Goal: Task Accomplishment & Management: Manage account settings

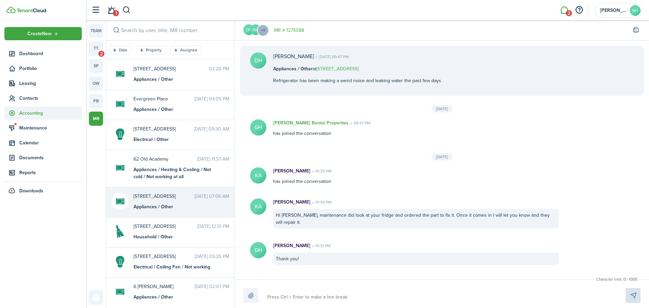
click at [30, 110] on span "Accounting" at bounding box center [50, 112] width 63 height 7
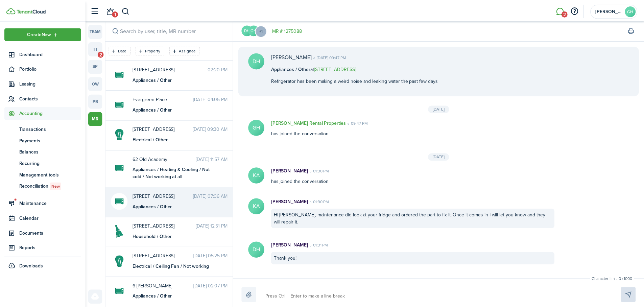
scroll to position [232, 0]
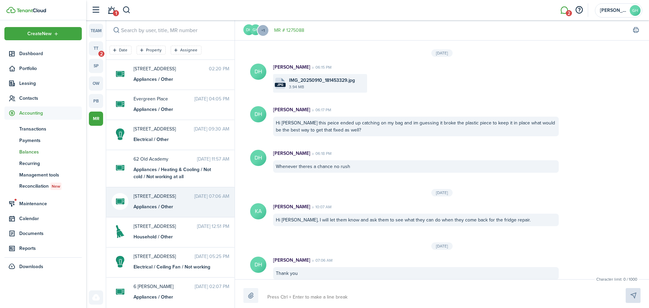
click at [26, 152] on span "Balances" at bounding box center [50, 151] width 63 height 7
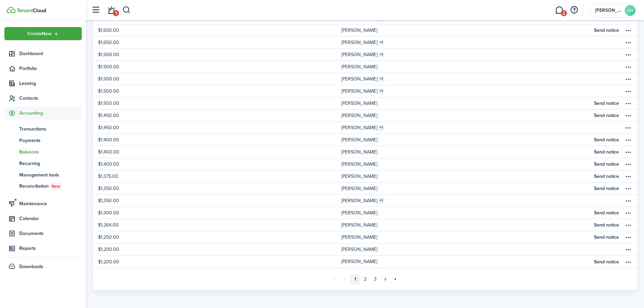
scroll to position [209, 0]
click at [376, 276] on link "3" at bounding box center [375, 278] width 10 height 10
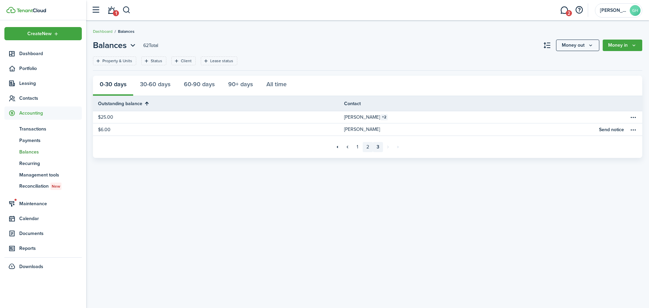
click at [366, 146] on link "2" at bounding box center [368, 147] width 10 height 10
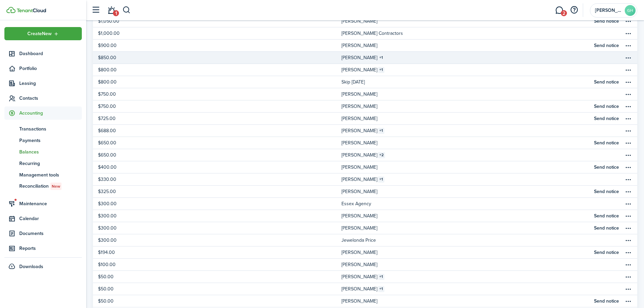
scroll to position [209, 0]
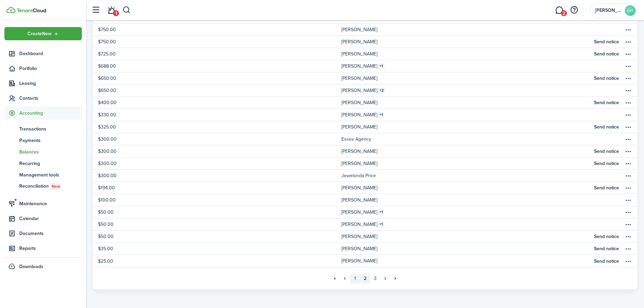
click at [353, 282] on link "1" at bounding box center [355, 278] width 10 height 10
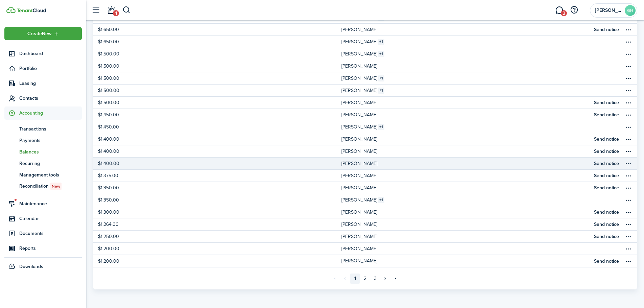
scroll to position [175, 0]
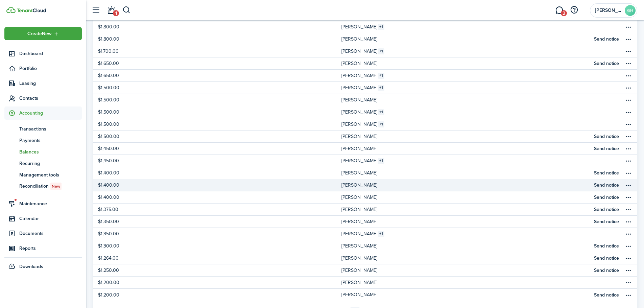
click at [388, 184] on link "[PERSON_NAME]" at bounding box center [465, 185] width 248 height 12
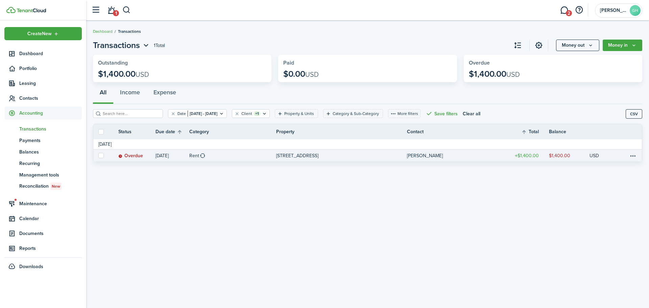
click at [219, 155] on link "Rent" at bounding box center [232, 155] width 87 height 12
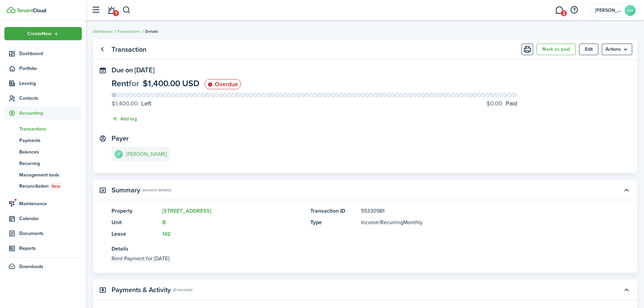
click at [135, 160] on link "JP [PERSON_NAME]" at bounding box center [141, 154] width 58 height 14
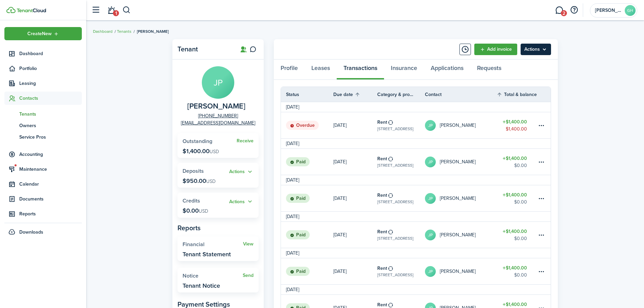
click at [545, 49] on menu-btn "Actions" at bounding box center [535, 49] width 30 height 11
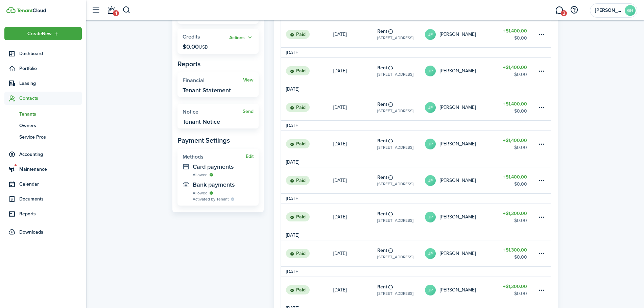
scroll to position [33, 0]
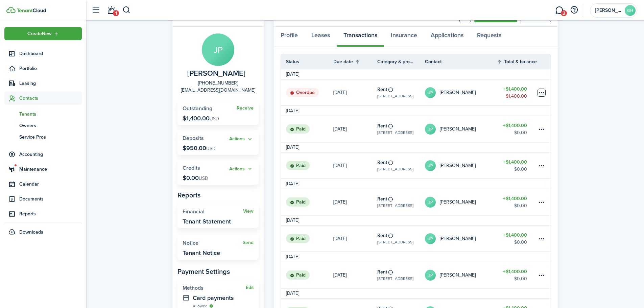
click at [541, 95] on table-menu-btn-icon at bounding box center [541, 93] width 8 height 8
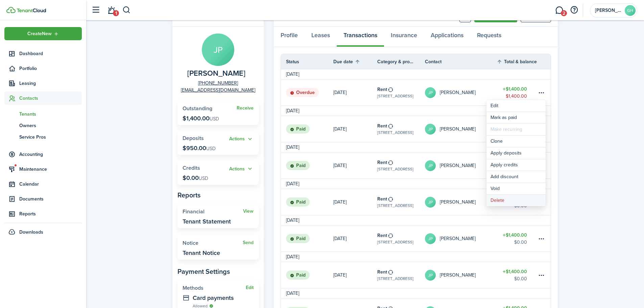
click at [499, 202] on button "Delete" at bounding box center [515, 200] width 59 height 11
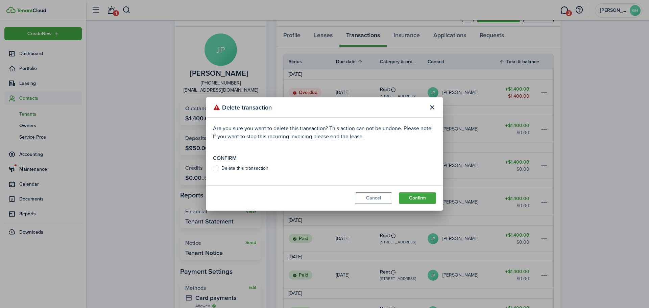
click at [240, 170] on label "Delete this transaction" at bounding box center [240, 168] width 55 height 5
click at [213, 169] on input "Delete this transaction" at bounding box center [213, 168] width 0 height 0
checkbox input "true"
click at [430, 196] on button "Confirm" at bounding box center [417, 197] width 37 height 11
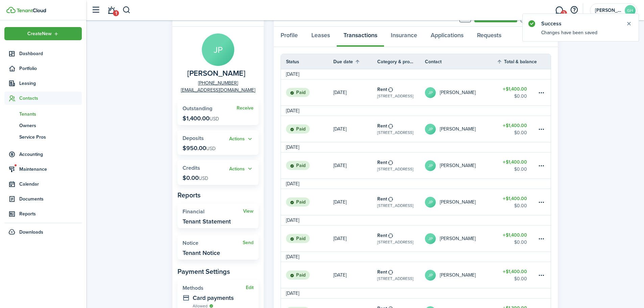
scroll to position [0, 0]
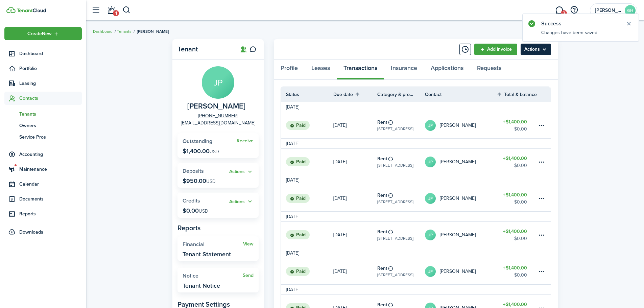
click at [545, 50] on menu-btn "Actions" at bounding box center [535, 49] width 30 height 11
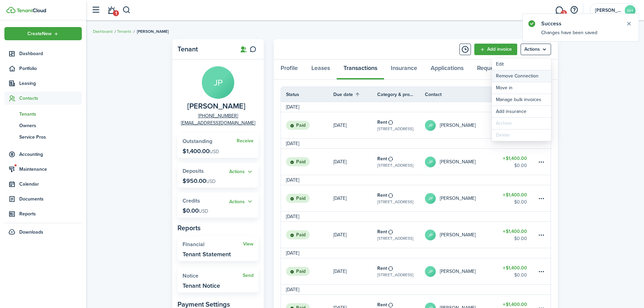
click at [516, 75] on button "Remove Connection" at bounding box center [521, 75] width 59 height 11
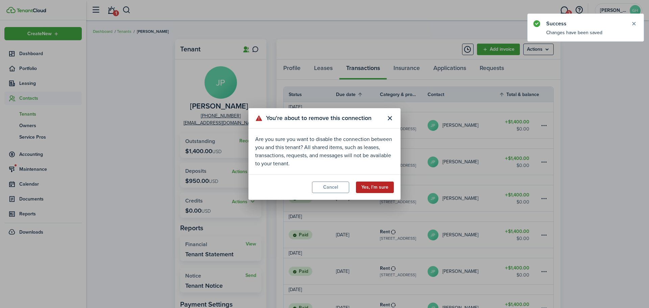
drag, startPoint x: 377, startPoint y: 185, endPoint x: 375, endPoint y: 179, distance: 6.3
click at [377, 185] on button "Yes, I'm sure" at bounding box center [375, 186] width 38 height 11
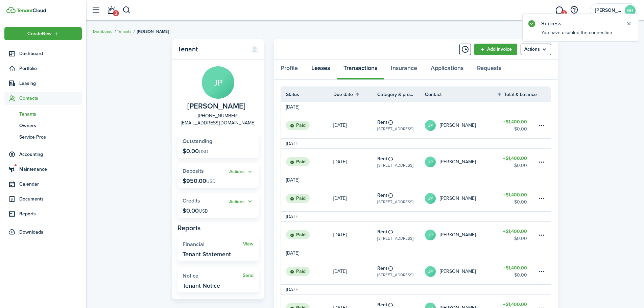
click at [327, 68] on link "Leases" at bounding box center [320, 69] width 32 height 20
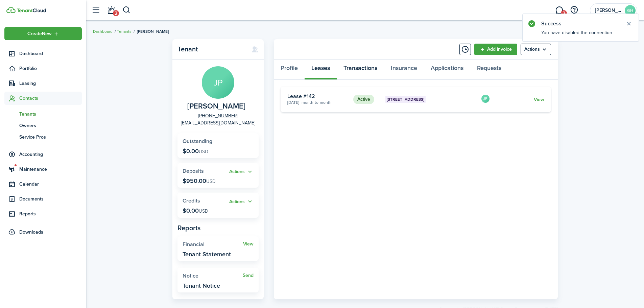
click at [360, 76] on link "Transactions" at bounding box center [360, 69] width 47 height 20
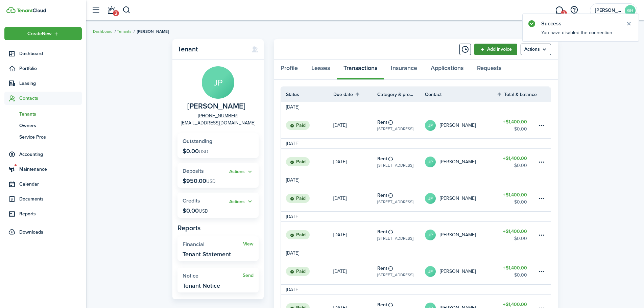
click at [487, 48] on link "Add invoice" at bounding box center [495, 49] width 43 height 11
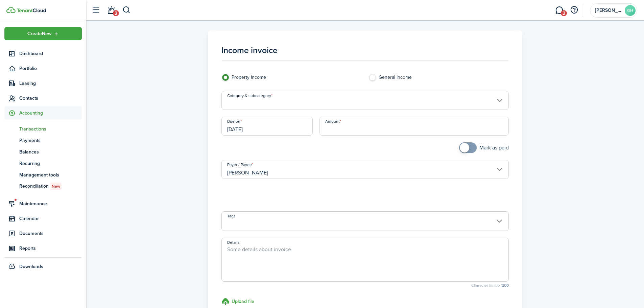
click at [303, 105] on input "Category & subcategory" at bounding box center [365, 100] width 288 height 19
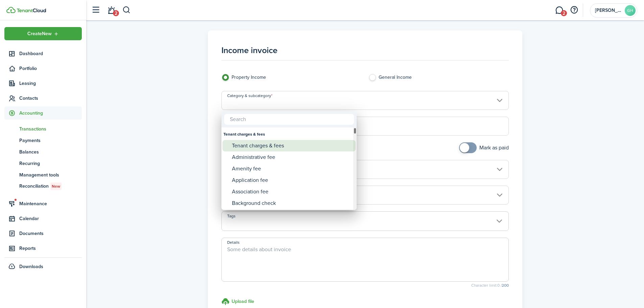
click at [289, 144] on div "Tenant charges & fees" at bounding box center [292, 145] width 120 height 11
type input "Tenant charges & fees"
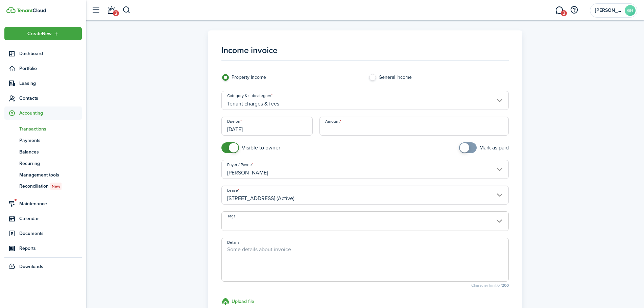
click at [337, 126] on input "Amount" at bounding box center [414, 126] width 190 height 19
click at [267, 125] on input "[DATE]" at bounding box center [266, 126] width 91 height 19
type input "$950.00"
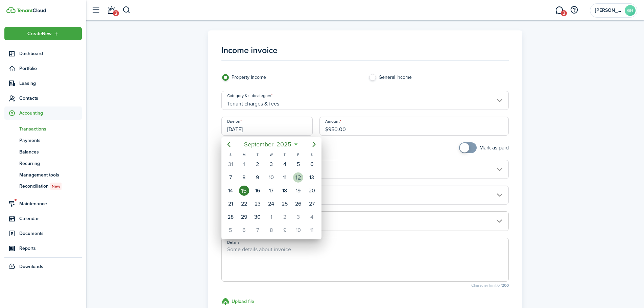
click at [296, 177] on div "12" at bounding box center [298, 177] width 10 height 10
type input "[DATE]"
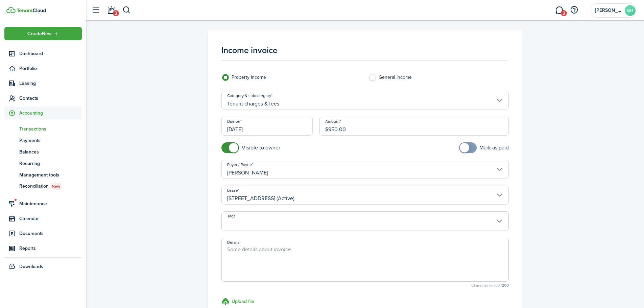
click at [284, 251] on textarea "Details" at bounding box center [365, 261] width 287 height 32
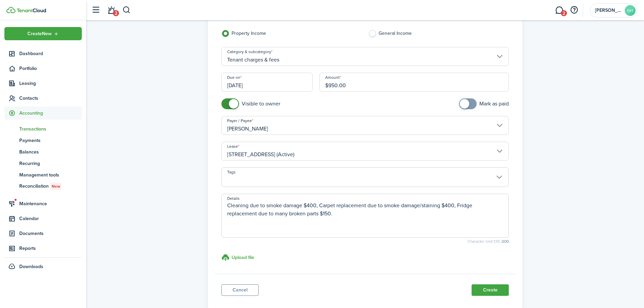
scroll to position [84, 0]
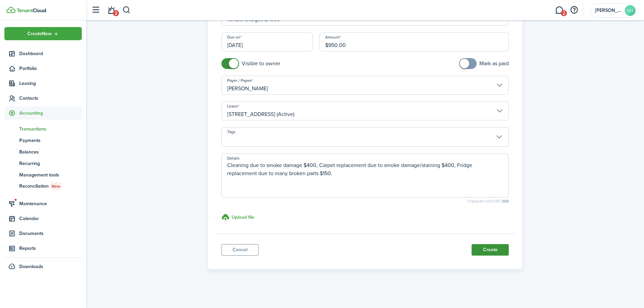
type textarea "Cleaning due to smoke damage $400, Carpet replacement due to smoke damage/stain…"
click at [486, 252] on button "Create" at bounding box center [489, 249] width 37 height 11
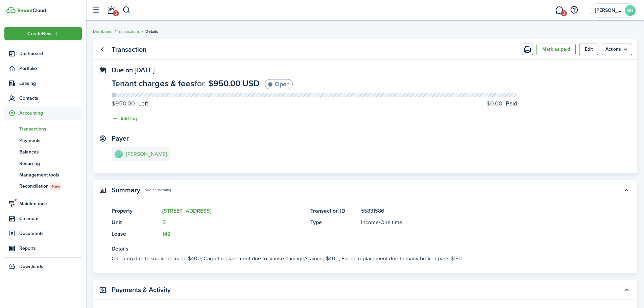
click at [146, 150] on link "JP [PERSON_NAME]" at bounding box center [141, 154] width 58 height 14
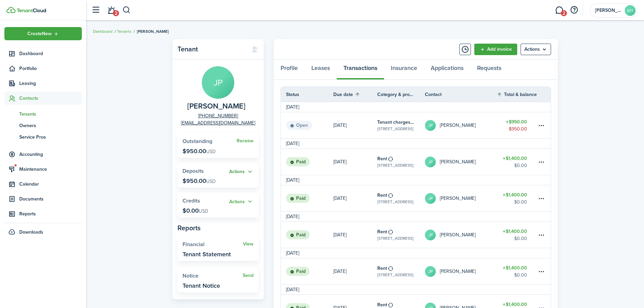
click at [240, 175] on button "Actions" at bounding box center [241, 172] width 24 height 8
click at [213, 201] on link "Apply" at bounding box center [223, 197] width 59 height 12
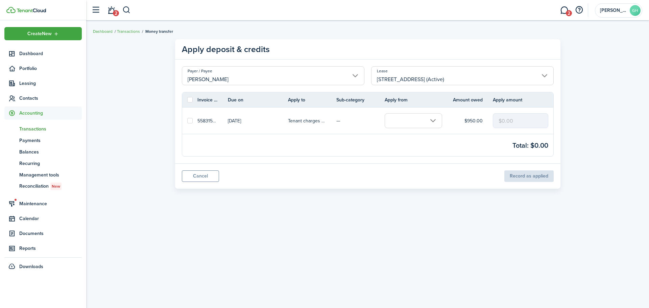
click at [190, 121] on label at bounding box center [189, 120] width 5 height 5
click at [187, 121] on input "checkbox" at bounding box center [187, 121] width 0 height 0
checkbox input "true"
click at [389, 122] on input "text" at bounding box center [413, 120] width 57 height 15
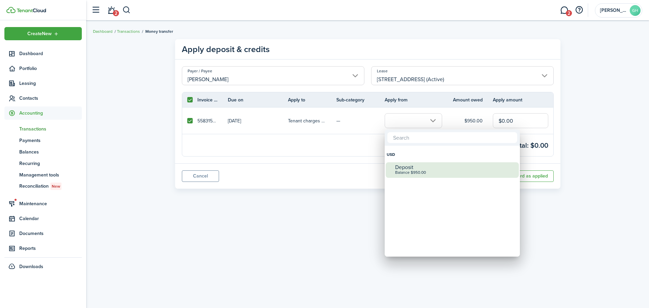
click at [399, 167] on div "Deposit" at bounding box center [455, 167] width 120 height 6
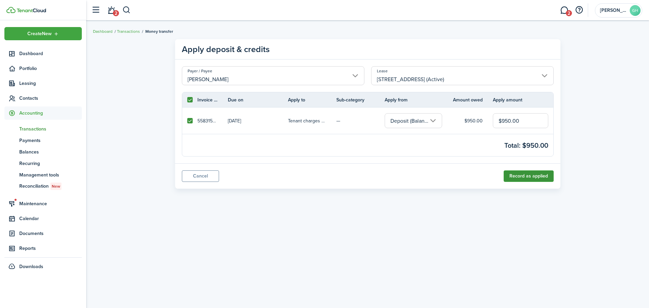
click at [515, 175] on button "Record as applied" at bounding box center [529, 175] width 50 height 11
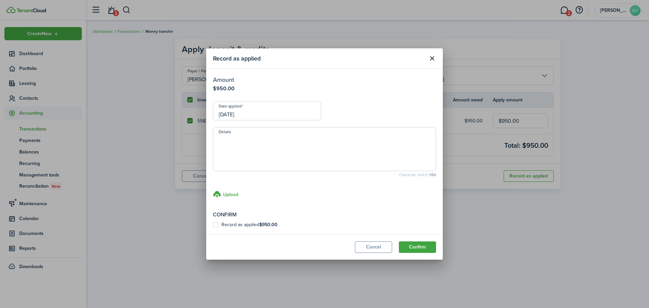
click at [252, 109] on input "[DATE]" at bounding box center [267, 110] width 108 height 19
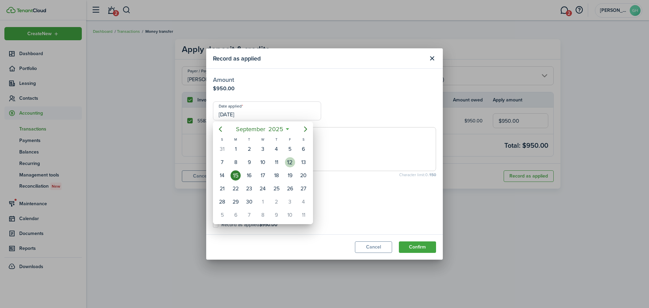
click at [293, 162] on div "12" at bounding box center [290, 162] width 10 height 10
type input "[DATE]"
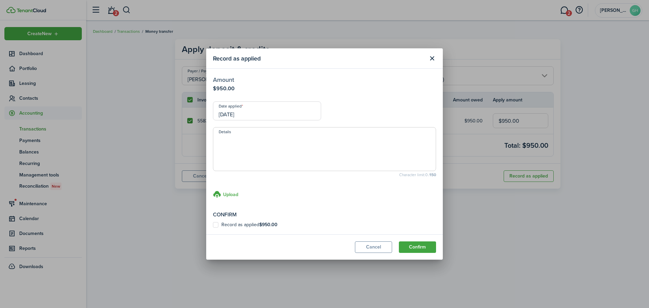
click at [233, 227] on label "Record as applied $950.00" at bounding box center [245, 224] width 65 height 5
click at [213, 225] on input "Record as applied $950.00" at bounding box center [213, 225] width 0 height 0
checkbox input "true"
click at [425, 251] on button "Confirm" at bounding box center [417, 246] width 37 height 11
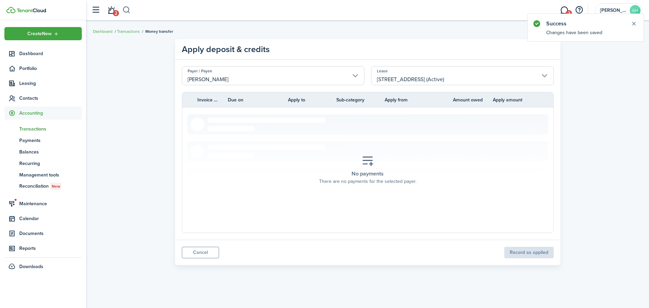
click at [124, 12] on button "button" at bounding box center [126, 9] width 8 height 11
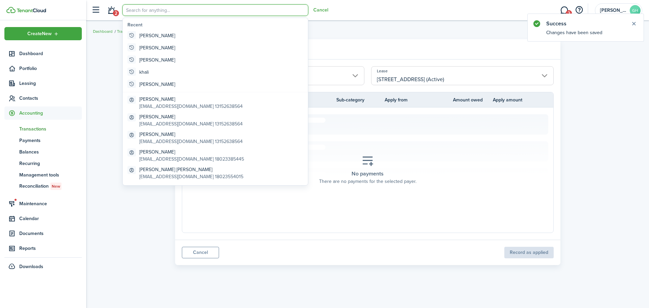
type input "h"
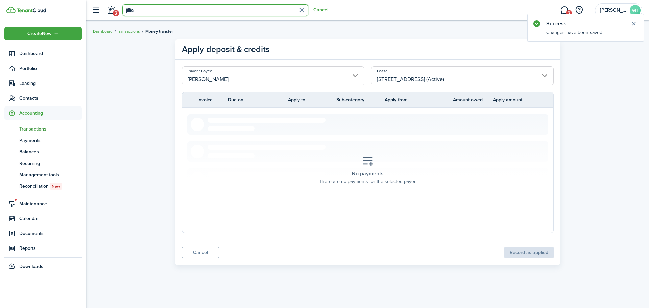
type input "jillian"
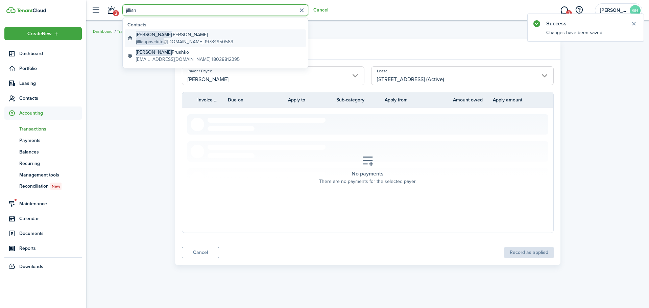
click at [152, 36] on global-search-item-title "[PERSON_NAME]" at bounding box center [184, 34] width 97 height 7
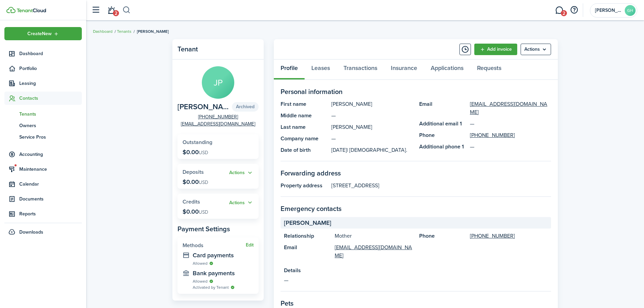
click at [125, 9] on button "button" at bounding box center [126, 9] width 8 height 11
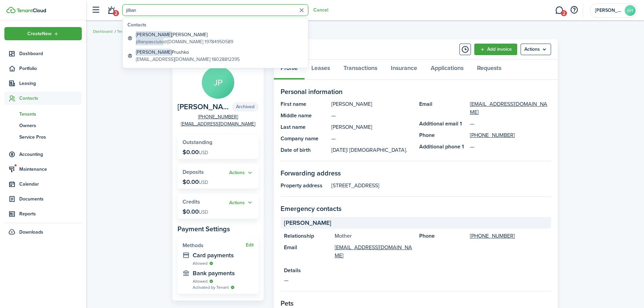
type input "jillian"
click at [167, 55] on global-search-item-title "[PERSON_NAME]" at bounding box center [188, 52] width 104 height 7
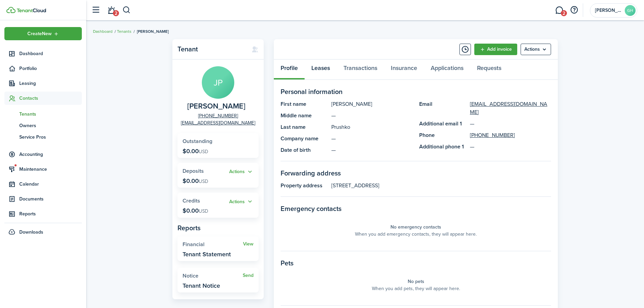
click at [312, 62] on link "Leases" at bounding box center [320, 69] width 32 height 20
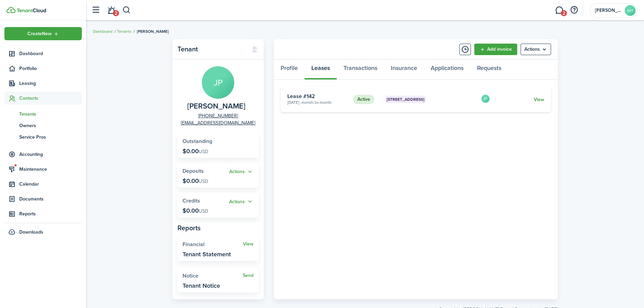
click at [541, 99] on link "View" at bounding box center [539, 99] width 10 height 7
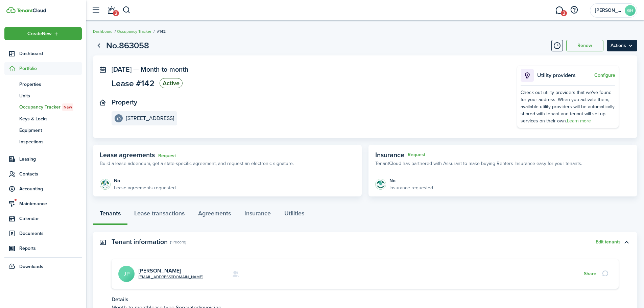
click at [630, 48] on menu-btn "Actions" at bounding box center [622, 45] width 30 height 11
click at [586, 81] on link "End Lease" at bounding box center [607, 83] width 59 height 11
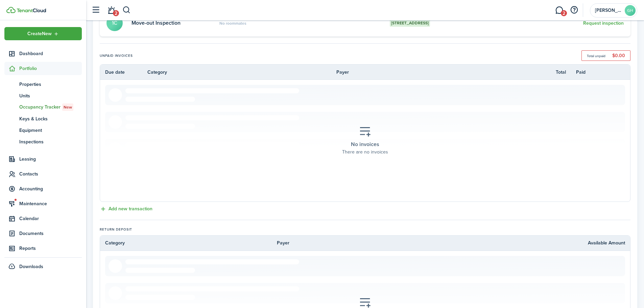
scroll to position [249, 0]
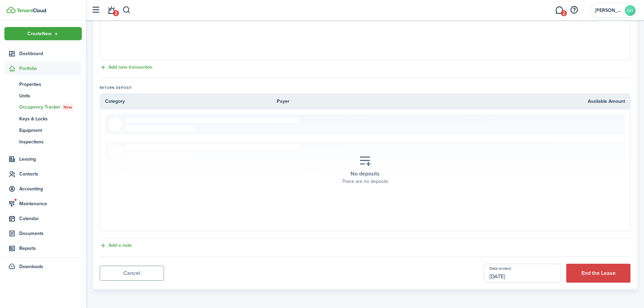
click at [522, 276] on input "[DATE]" at bounding box center [522, 273] width 77 height 19
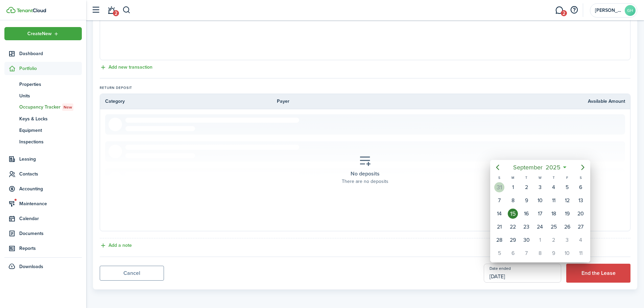
click at [504, 189] on div "31" at bounding box center [499, 187] width 14 height 13
type input "[DATE]"
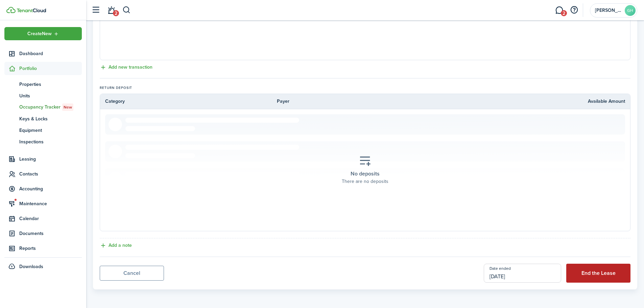
click at [590, 275] on button "End the Lease" at bounding box center [598, 273] width 64 height 19
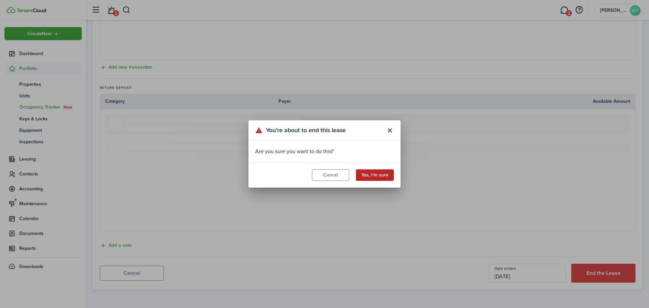
click at [380, 176] on button "Yes, I'm sure" at bounding box center [375, 174] width 38 height 11
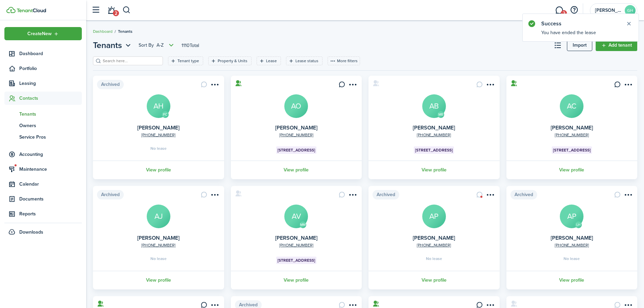
click at [128, 11] on button "button" at bounding box center [126, 9] width 8 height 11
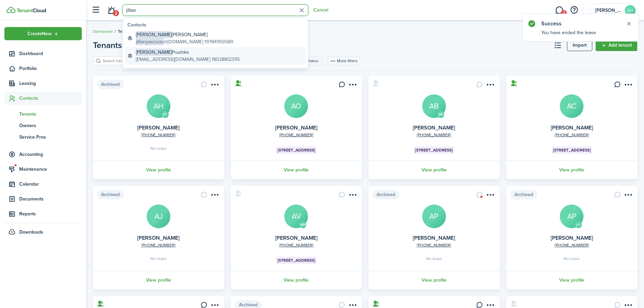
type input "jillian"
click at [167, 54] on global-search-item-title "[PERSON_NAME]" at bounding box center [188, 52] width 104 height 7
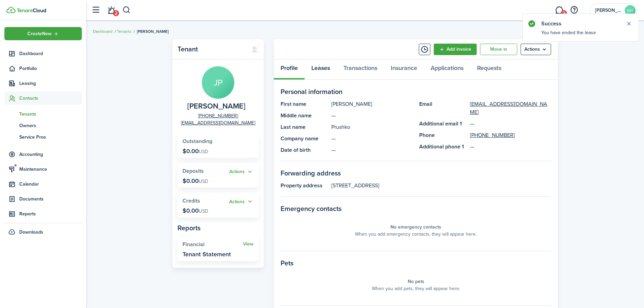
click at [330, 63] on link "Leases" at bounding box center [320, 69] width 32 height 20
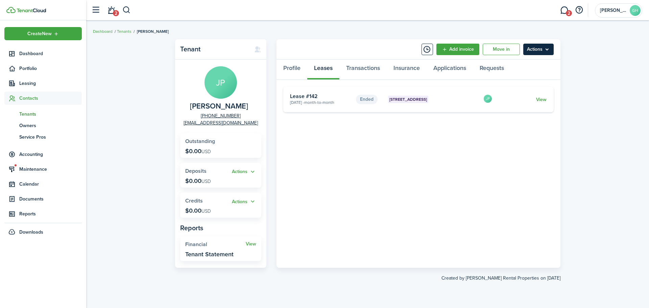
click at [549, 52] on menu-btn "Actions" at bounding box center [538, 49] width 30 height 11
click at [509, 98] on button "Archive" at bounding box center [523, 99] width 59 height 11
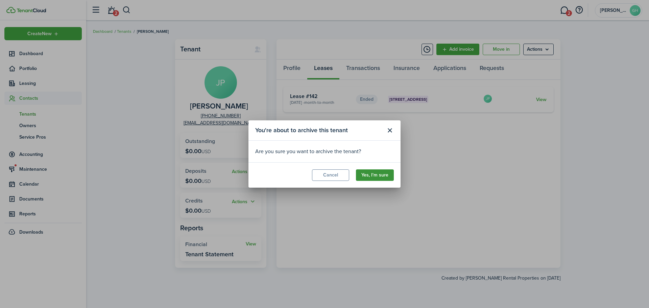
click at [382, 179] on button "Yes, I'm sure" at bounding box center [375, 174] width 38 height 11
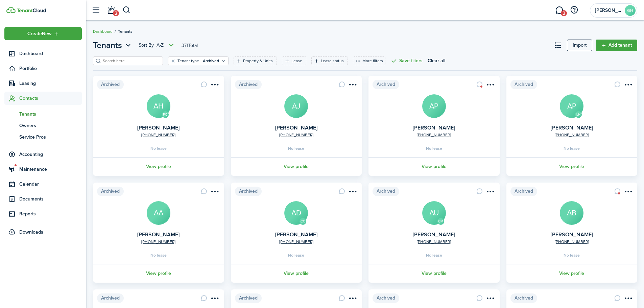
click at [113, 10] on link "2" at bounding box center [111, 10] width 13 height 17
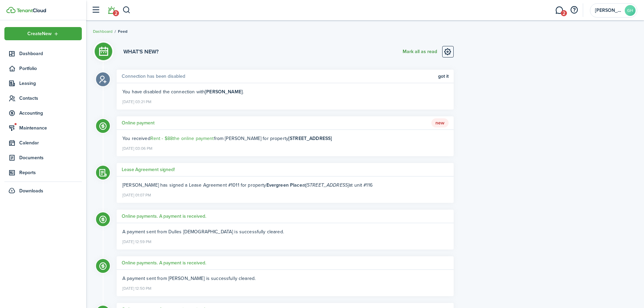
click at [413, 51] on button "Mark all as read" at bounding box center [420, 51] width 34 height 11
click at [45, 116] on span "Accounting" at bounding box center [50, 112] width 63 height 7
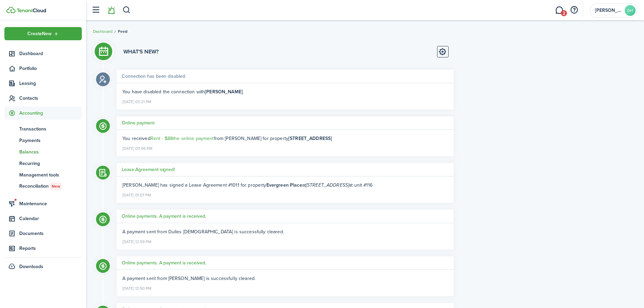
click at [37, 150] on span "Balances" at bounding box center [50, 151] width 63 height 7
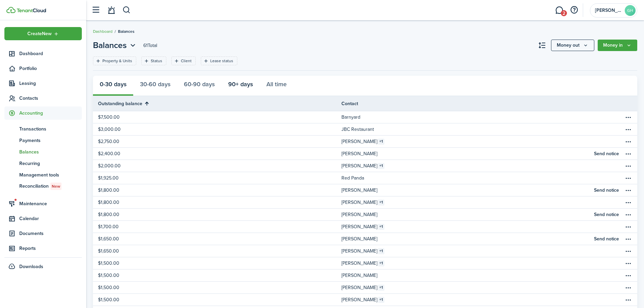
click at [242, 88] on button "90+ days" at bounding box center [240, 86] width 38 height 20
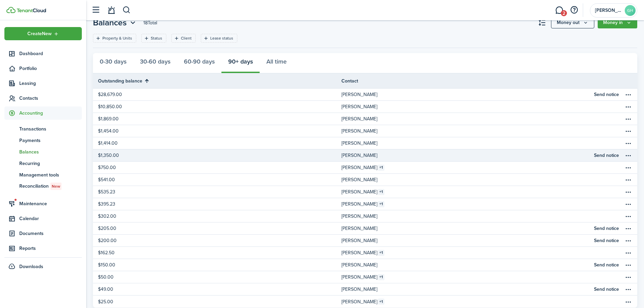
scroll to position [41, 0]
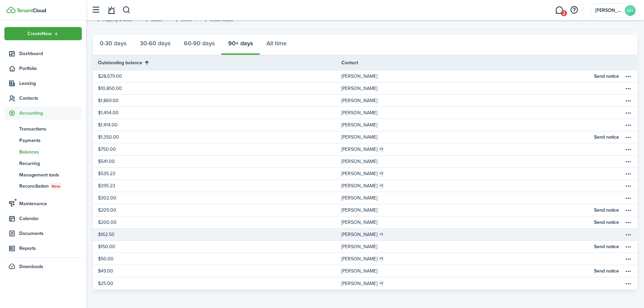
click at [389, 234] on link "[PERSON_NAME] 1" at bounding box center [465, 234] width 248 height 12
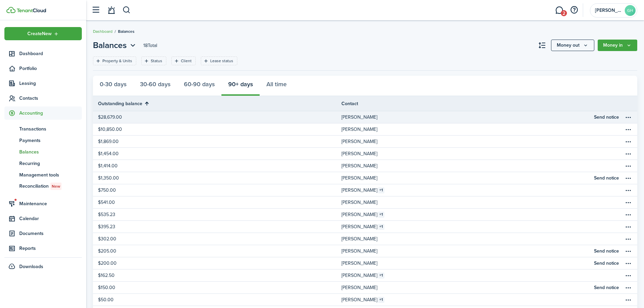
click at [299, 123] on link "$28,679.00" at bounding box center [217, 117] width 248 height 12
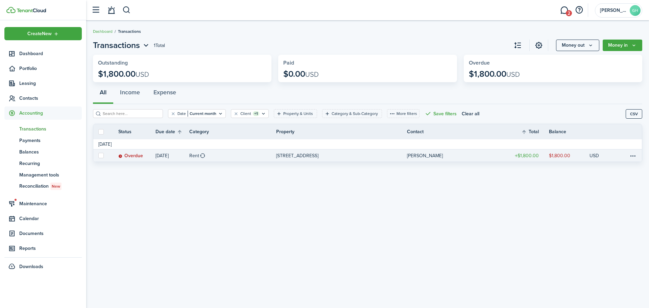
click at [228, 154] on link "Rent" at bounding box center [232, 155] width 87 height 12
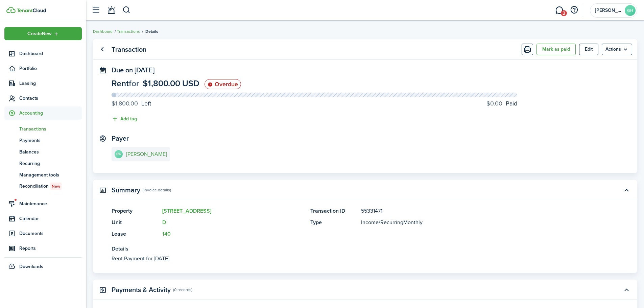
click at [147, 153] on e-details-info-title "[PERSON_NAME]" at bounding box center [146, 154] width 41 height 6
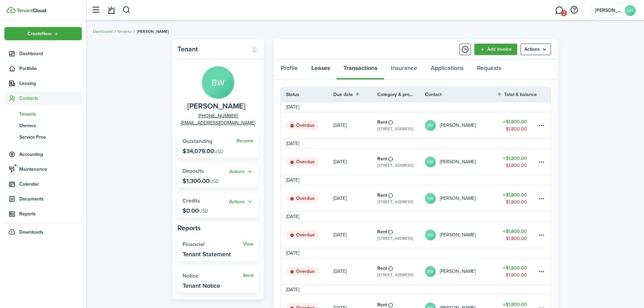
click at [318, 74] on link "Leases" at bounding box center [320, 69] width 32 height 20
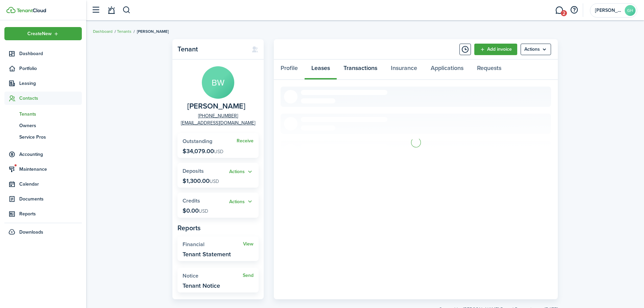
click at [364, 65] on link "Transactions" at bounding box center [360, 69] width 47 height 20
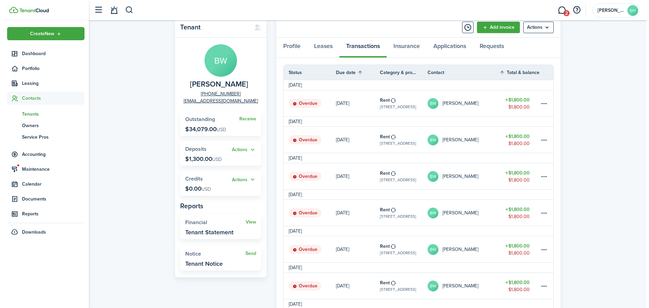
scroll to position [34, 0]
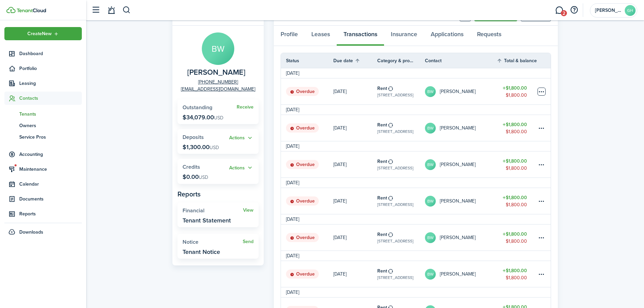
click at [545, 90] on table-menu-btn-icon at bounding box center [541, 92] width 8 height 8
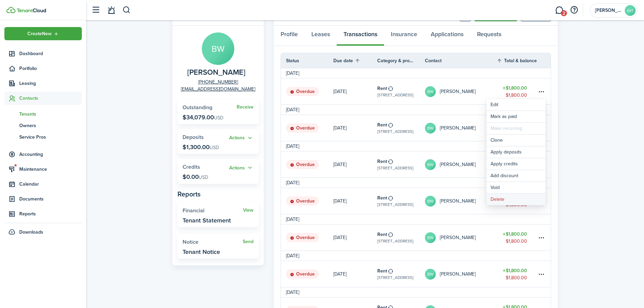
click at [507, 199] on button "Delete" at bounding box center [515, 199] width 59 height 11
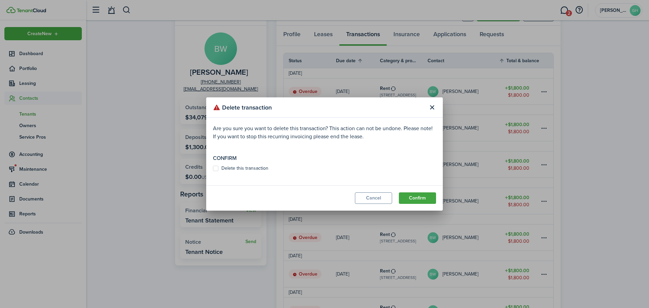
click at [239, 169] on label "Delete this transaction" at bounding box center [240, 168] width 55 height 5
click at [213, 169] on input "Delete this transaction" at bounding box center [213, 168] width 0 height 0
checkbox input "true"
click at [428, 197] on button "Confirm" at bounding box center [417, 197] width 37 height 11
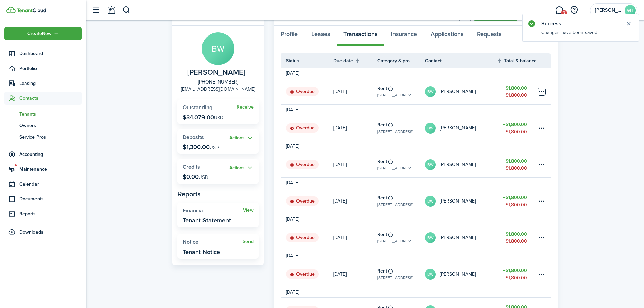
click at [539, 94] on table-menu-btn-icon at bounding box center [541, 92] width 8 height 8
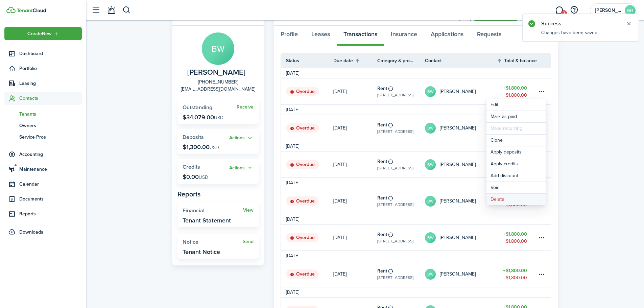
click at [502, 197] on button "Delete" at bounding box center [515, 199] width 59 height 11
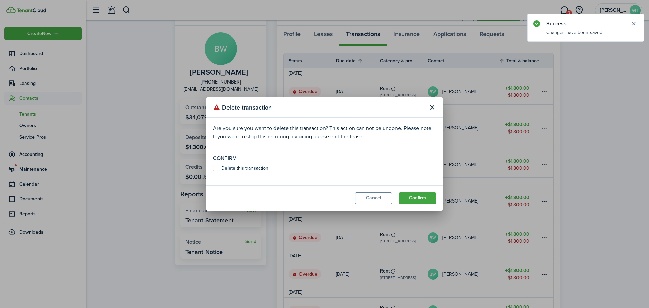
click at [251, 166] on label "Delete this transaction" at bounding box center [240, 168] width 55 height 5
click at [213, 168] on input "Delete this transaction" at bounding box center [213, 168] width 0 height 0
checkbox input "true"
drag, startPoint x: 424, startPoint y: 196, endPoint x: 427, endPoint y: 194, distance: 3.9
click at [424, 197] on button "Confirm" at bounding box center [417, 197] width 37 height 11
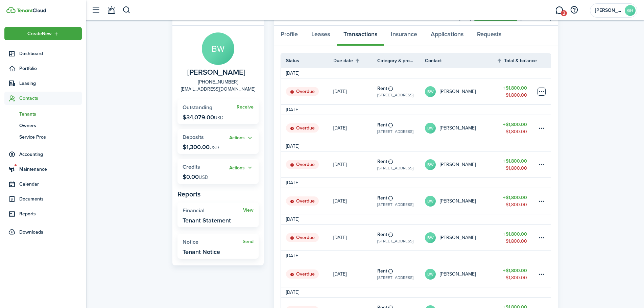
click at [539, 93] on table-menu-btn-icon at bounding box center [541, 92] width 8 height 8
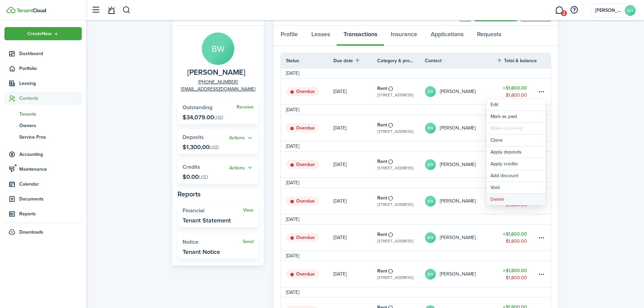
click at [496, 196] on button "Delete" at bounding box center [515, 199] width 59 height 11
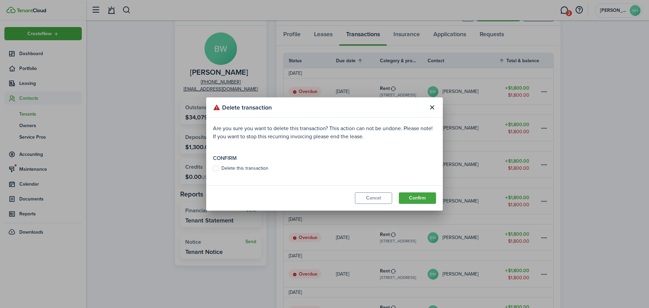
click at [219, 170] on label "Delete this transaction" at bounding box center [240, 168] width 55 height 5
click at [213, 169] on input "Delete this transaction" at bounding box center [213, 168] width 0 height 0
checkbox input "true"
click at [412, 197] on button "Confirm" at bounding box center [417, 197] width 37 height 11
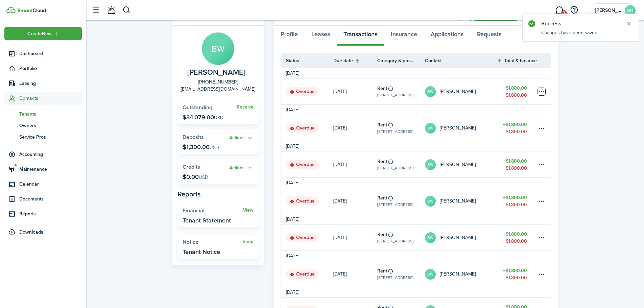
click at [539, 93] on table-menu-btn-icon at bounding box center [541, 92] width 8 height 8
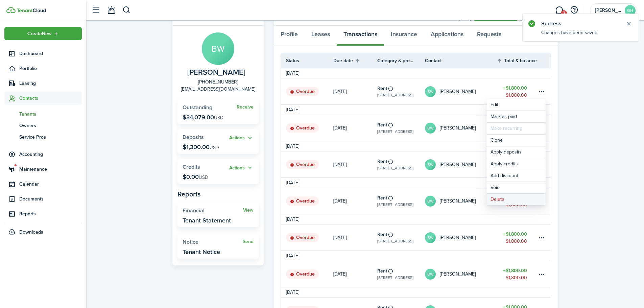
click at [501, 196] on button "Delete" at bounding box center [515, 199] width 59 height 11
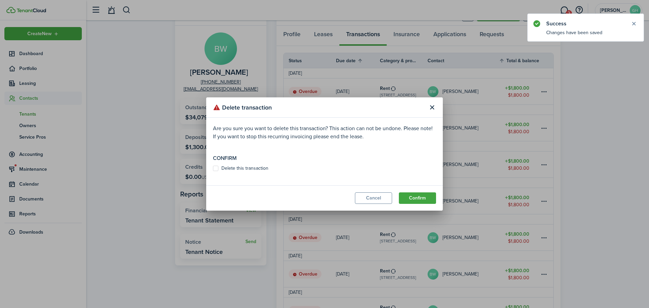
click at [261, 168] on label "Delete this transaction" at bounding box center [240, 168] width 55 height 5
click at [213, 168] on input "Delete this transaction" at bounding box center [213, 168] width 0 height 0
checkbox input "true"
click at [421, 198] on button "Confirm" at bounding box center [417, 197] width 37 height 11
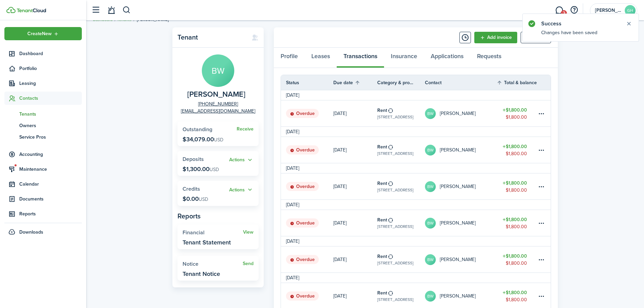
scroll to position [0, 0]
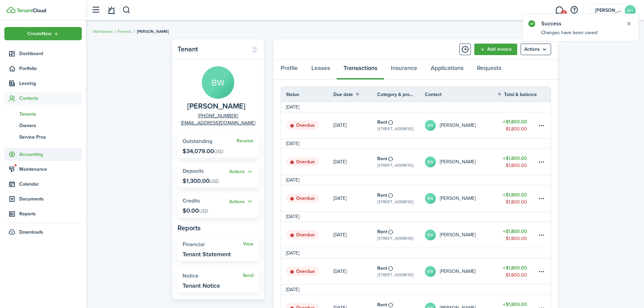
click at [27, 153] on span "Accounting" at bounding box center [50, 154] width 63 height 7
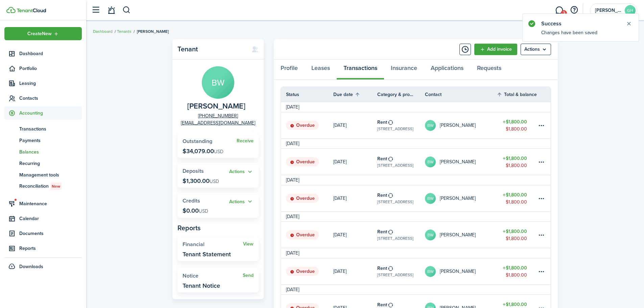
click at [27, 149] on span "Balances" at bounding box center [50, 151] width 63 height 7
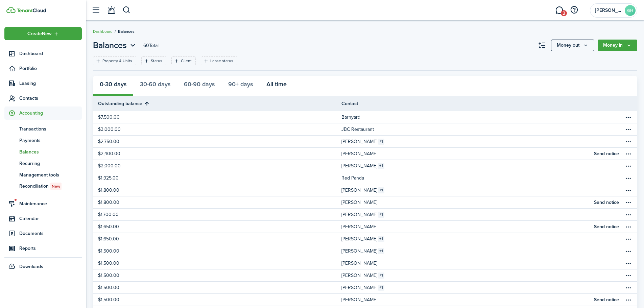
click at [271, 85] on button "All time" at bounding box center [277, 86] width 34 height 20
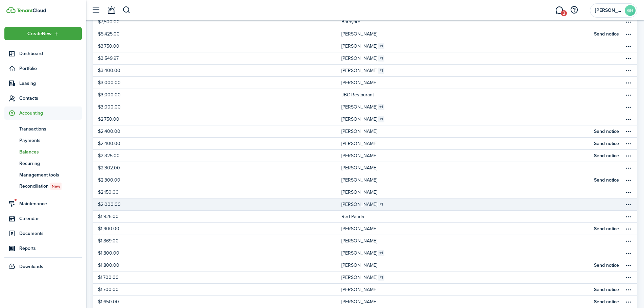
scroll to position [209, 0]
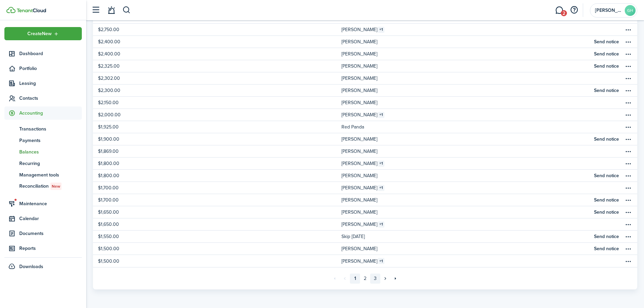
click at [375, 278] on link "3" at bounding box center [375, 278] width 10 height 10
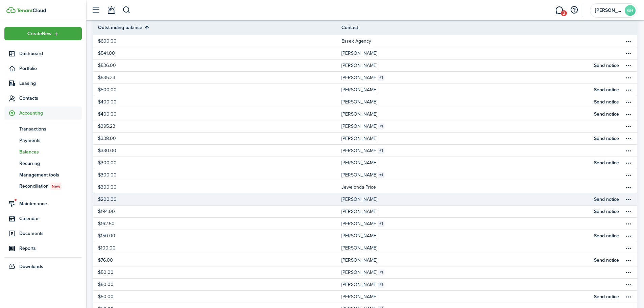
scroll to position [185, 0]
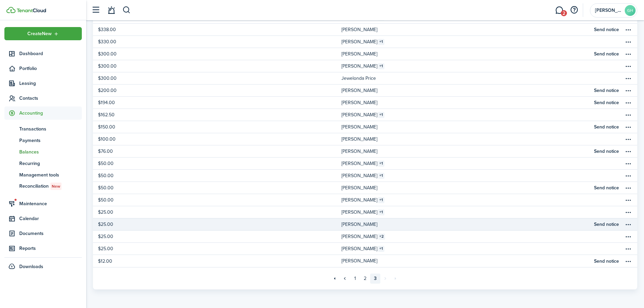
click at [390, 221] on link "[PERSON_NAME]" at bounding box center [465, 224] width 248 height 12
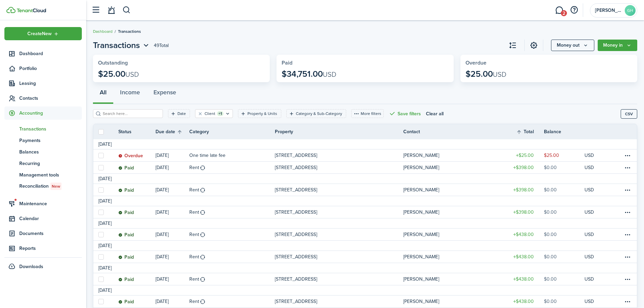
click at [256, 154] on link "One time late fee" at bounding box center [232, 155] width 86 height 12
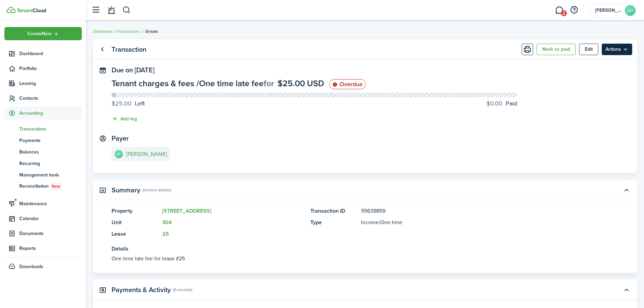
click at [612, 53] on menu-btn "Actions" at bounding box center [617, 49] width 30 height 11
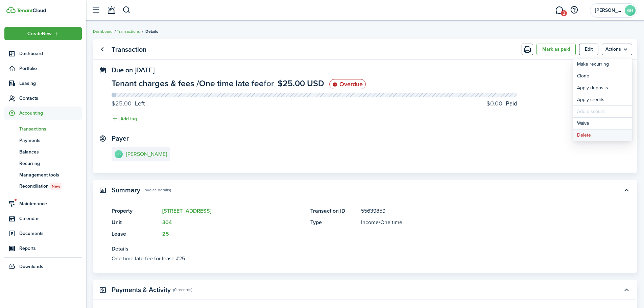
click at [591, 134] on button "Delete" at bounding box center [602, 134] width 59 height 11
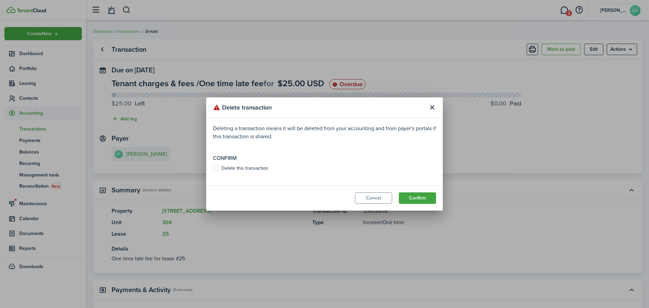
click at [265, 170] on label "Delete this transaction" at bounding box center [240, 168] width 55 height 5
click at [213, 169] on input "Delete this transaction" at bounding box center [213, 168] width 0 height 0
checkbox input "true"
click at [417, 198] on button "Confirm" at bounding box center [417, 197] width 37 height 11
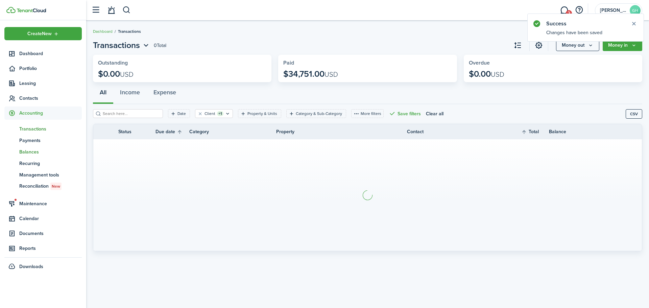
click at [23, 148] on span "Balances" at bounding box center [50, 151] width 63 height 7
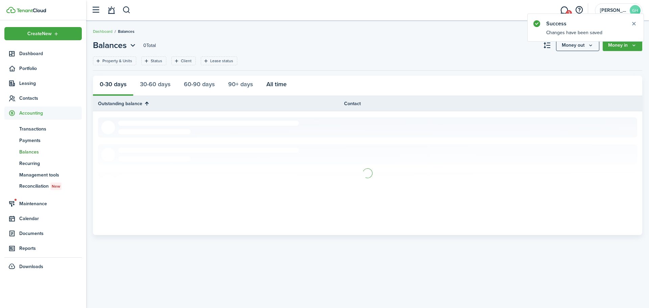
click at [268, 83] on button "All time" at bounding box center [277, 86] width 34 height 20
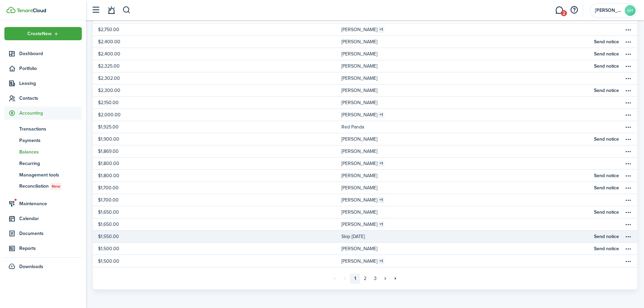
scroll to position [175, 0]
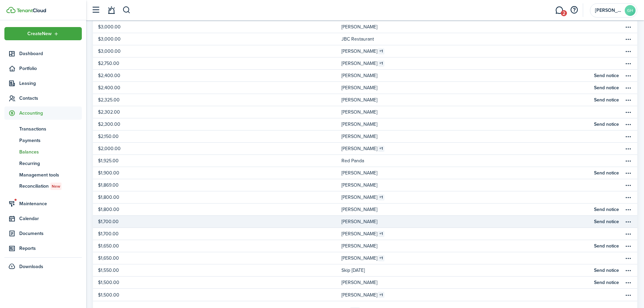
click at [367, 220] on table-profile-info "[PERSON_NAME]" at bounding box center [361, 221] width 40 height 5
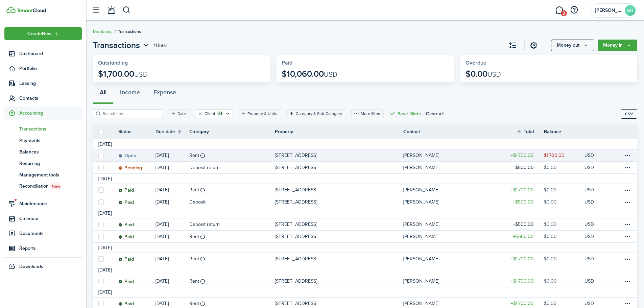
click at [234, 151] on link "Rent" at bounding box center [232, 155] width 86 height 12
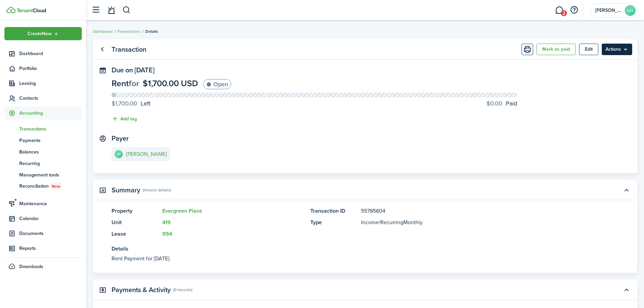
click at [615, 43] on panel-main-header "Transaction [PERSON_NAME] as paid Edit Actions" at bounding box center [365, 49] width 544 height 20
click at [612, 49] on menu-btn "Actions" at bounding box center [617, 49] width 30 height 11
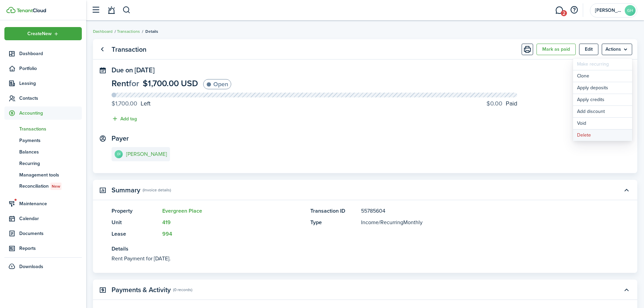
click at [607, 138] on button "Delete" at bounding box center [602, 134] width 59 height 11
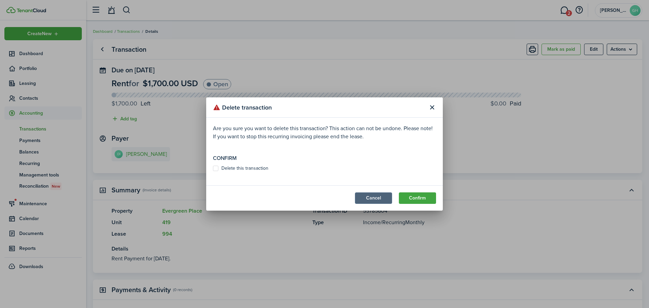
click at [372, 198] on button "Cancel" at bounding box center [373, 197] width 37 height 11
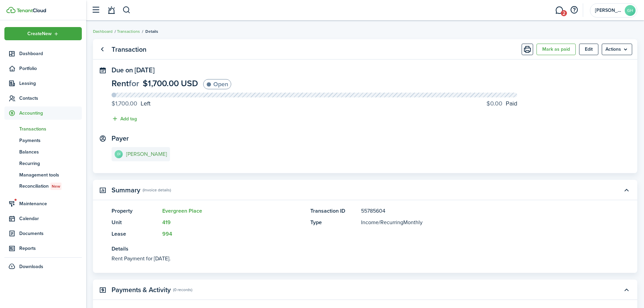
click at [139, 157] on e-details-info-title "[PERSON_NAME]" at bounding box center [146, 154] width 41 height 6
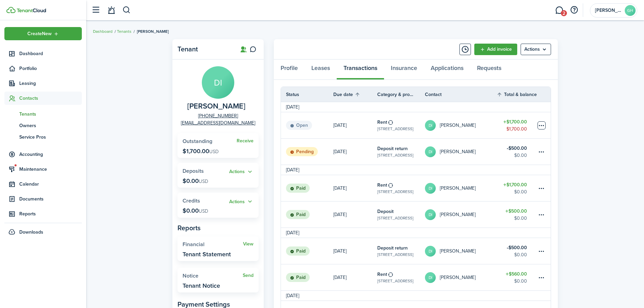
click at [539, 124] on table-menu-btn-icon at bounding box center [541, 125] width 8 height 8
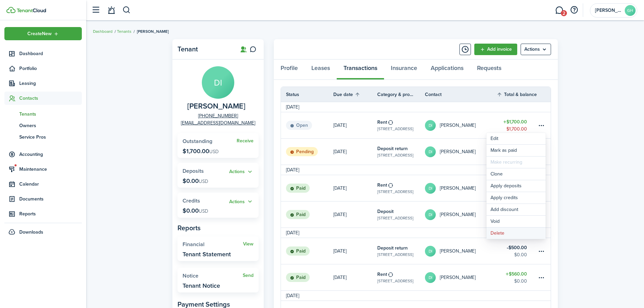
click at [491, 236] on button "Delete" at bounding box center [515, 232] width 59 height 11
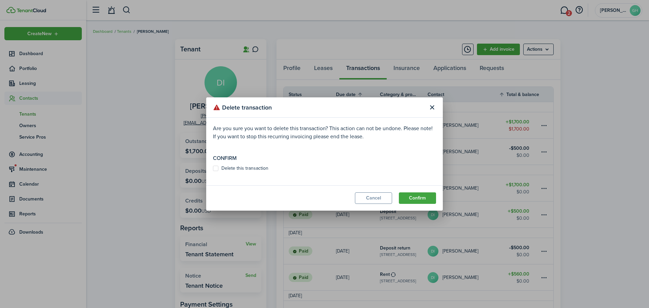
drag, startPoint x: 233, startPoint y: 168, endPoint x: 236, endPoint y: 168, distance: 3.8
click at [234, 168] on label "Delete this transaction" at bounding box center [240, 168] width 55 height 5
click at [213, 168] on input "Delete this transaction" at bounding box center [213, 168] width 0 height 0
checkbox input "true"
click at [426, 205] on modal-footer "Cancel Confirm" at bounding box center [324, 197] width 237 height 25
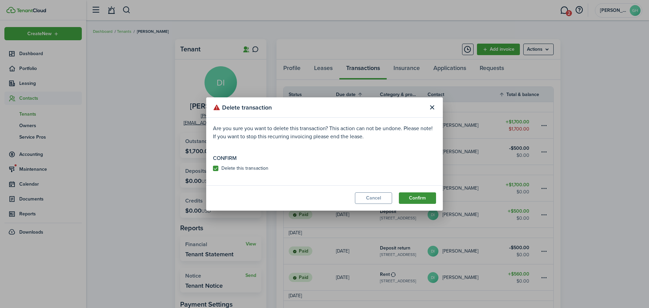
click at [426, 200] on button "Confirm" at bounding box center [417, 197] width 37 height 11
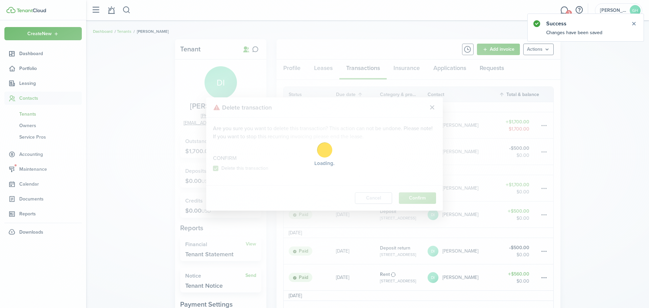
click at [326, 67] on div "Loading" at bounding box center [324, 154] width 649 height 308
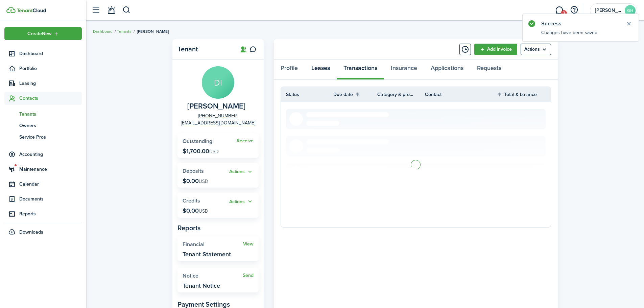
click at [328, 72] on link "Leases" at bounding box center [320, 69] width 32 height 20
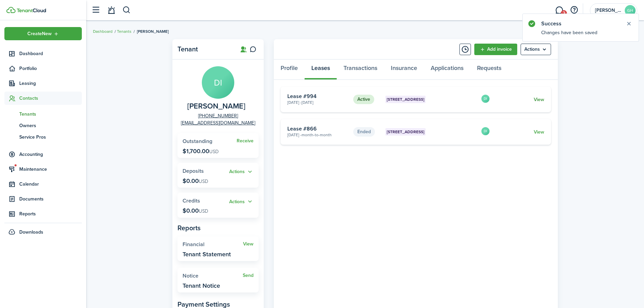
click at [543, 98] on link "View" at bounding box center [539, 99] width 10 height 7
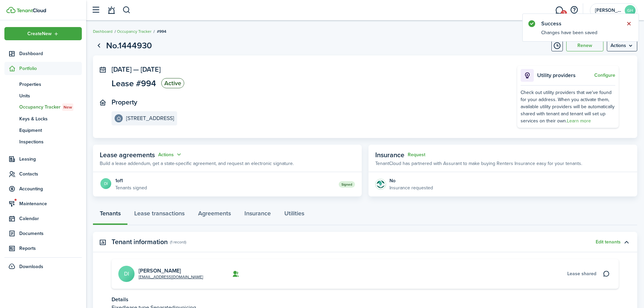
click at [629, 25] on button "Close notify" at bounding box center [628, 23] width 9 height 9
click at [626, 44] on menu-btn "Actions" at bounding box center [622, 45] width 30 height 11
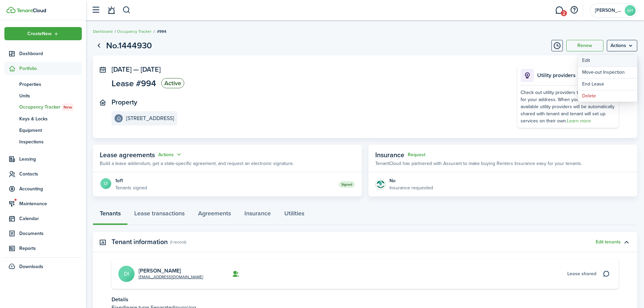
click at [604, 59] on button "Edit" at bounding box center [607, 60] width 59 height 11
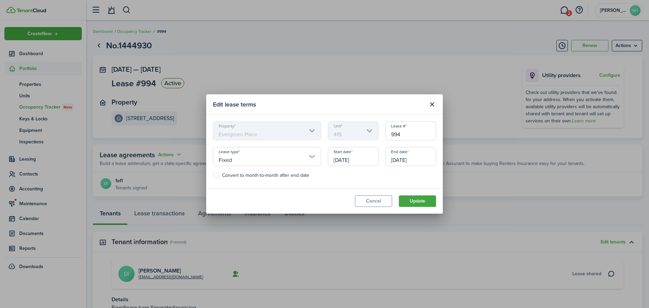
click at [400, 163] on input "[DATE]" at bounding box center [410, 156] width 51 height 19
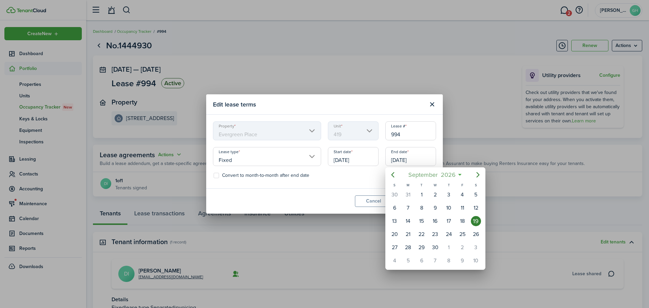
click at [443, 174] on span "2026" at bounding box center [448, 175] width 18 height 12
click at [434, 175] on span "2026" at bounding box center [432, 175] width 18 height 12
click at [434, 234] on div "2025" at bounding box center [435, 235] width 24 height 11
click at [467, 243] on div "Sep" at bounding box center [466, 235] width 27 height 20
click at [459, 219] on div "19" at bounding box center [462, 221] width 10 height 10
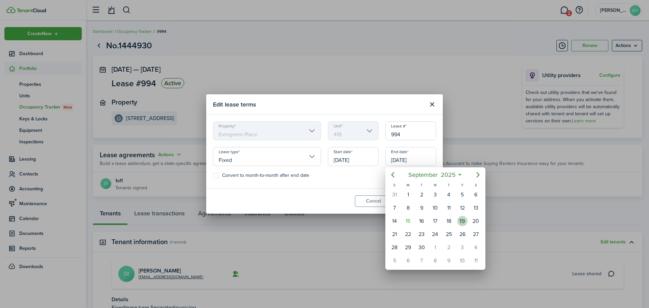
type input "[DATE]"
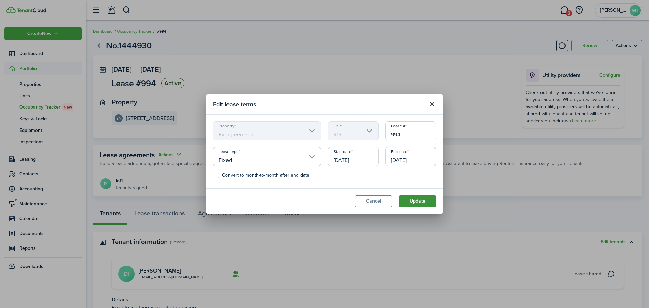
click at [418, 197] on button "Update" at bounding box center [417, 200] width 37 height 11
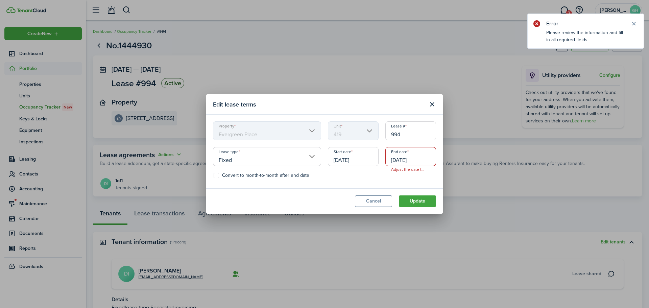
click at [417, 161] on input "[DATE]" at bounding box center [410, 156] width 51 height 19
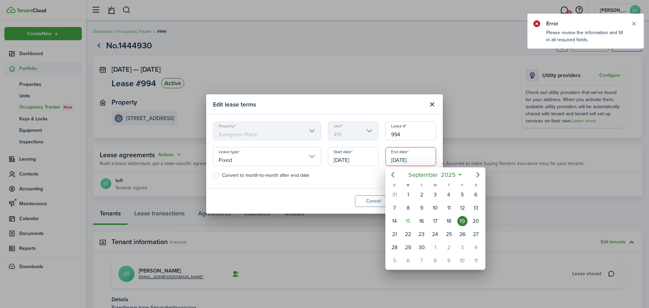
click at [352, 177] on div at bounding box center [324, 154] width 757 height 416
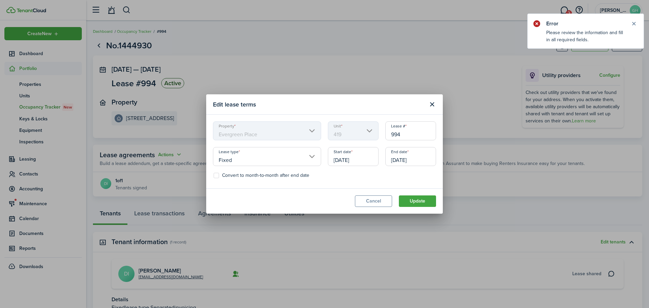
click at [304, 178] on label "Convert to month-to-month after end date" at bounding box center [262, 175] width 96 height 5
click at [214, 176] on input "Convert to month-to-month after end date" at bounding box center [213, 175] width 0 height 0
click at [304, 178] on label "Convert to month-to-month after end date" at bounding box center [262, 175] width 96 height 5
click at [214, 176] on input "Convert to month-to-month after end date" at bounding box center [213, 175] width 0 height 0
checkbox input "false"
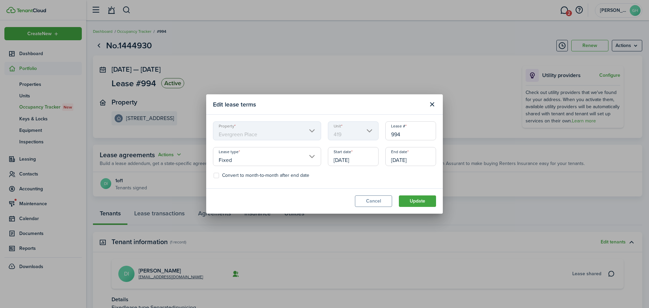
click at [413, 161] on input "[DATE]" at bounding box center [410, 156] width 51 height 19
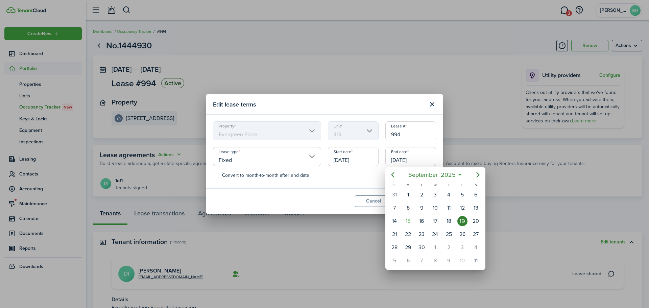
click at [458, 142] on div at bounding box center [324, 154] width 757 height 416
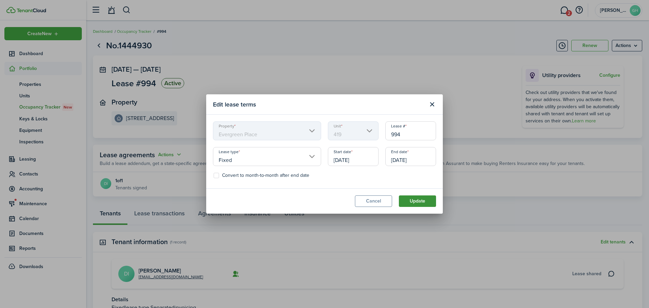
click at [413, 200] on button "Update" at bounding box center [417, 200] width 37 height 11
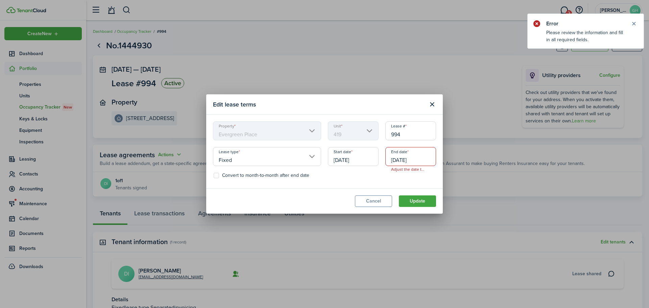
click at [417, 165] on input "[DATE]" at bounding box center [410, 156] width 51 height 19
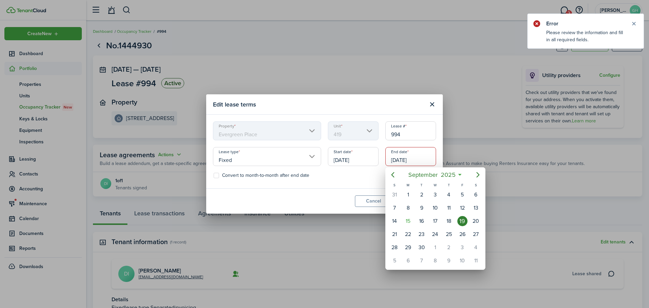
click at [430, 105] on div at bounding box center [324, 154] width 757 height 416
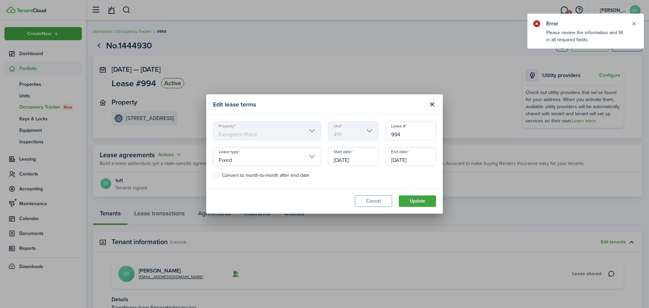
click at [430, 105] on button "Close modal" at bounding box center [431, 104] width 11 height 11
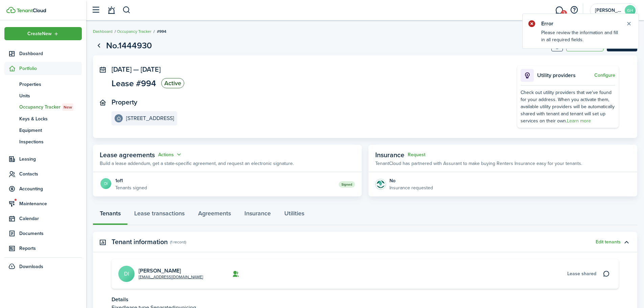
click at [631, 51] on menu-btn "Actions" at bounding box center [622, 45] width 30 height 11
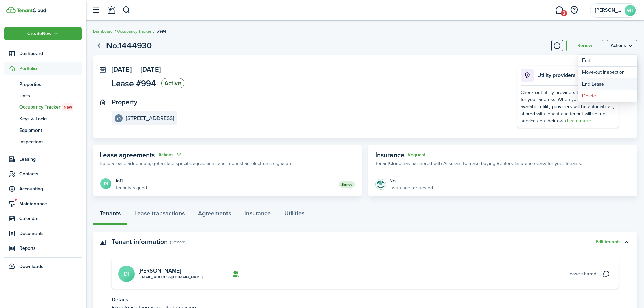
click at [603, 84] on link "End Lease" at bounding box center [607, 83] width 59 height 11
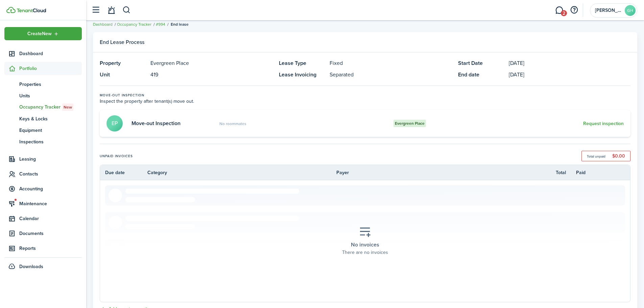
scroll to position [249, 0]
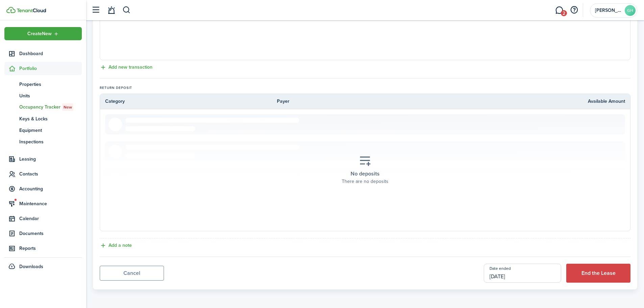
click at [523, 276] on input "[DATE]" at bounding box center [522, 273] width 77 height 19
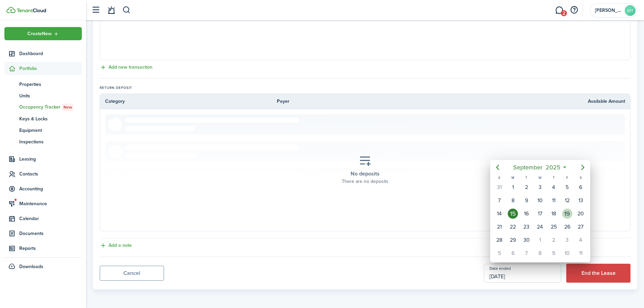
click at [565, 214] on div "19" at bounding box center [567, 214] width 10 height 10
type input "[DATE]"
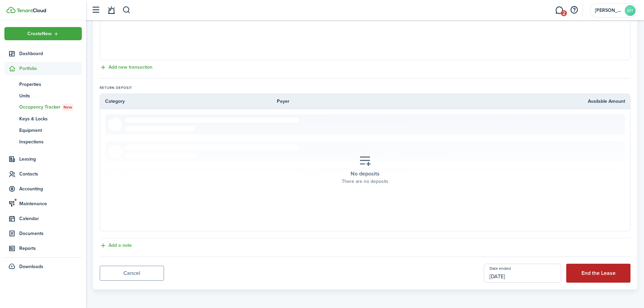
click at [592, 271] on button "End the Lease" at bounding box center [598, 273] width 64 height 19
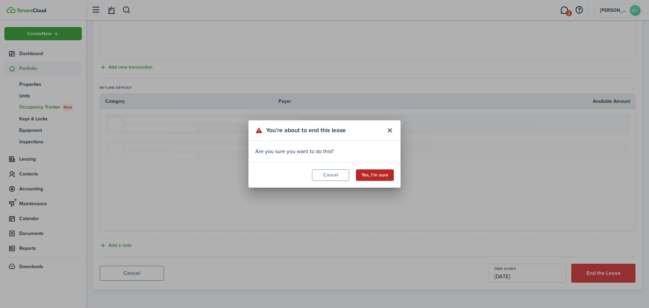
click at [377, 173] on button "Yes, I'm sure" at bounding box center [375, 174] width 38 height 11
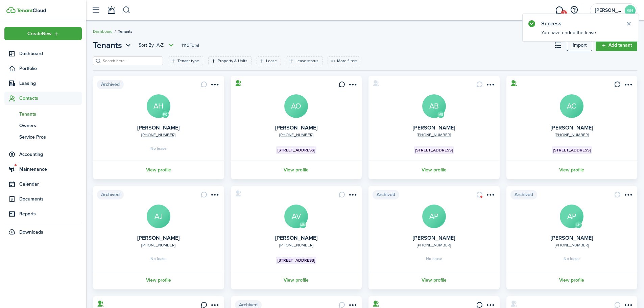
click at [124, 11] on button "button" at bounding box center [126, 9] width 8 height 11
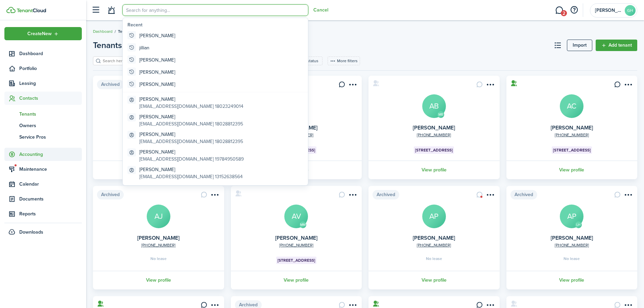
click at [35, 154] on span "Accounting" at bounding box center [50, 154] width 63 height 7
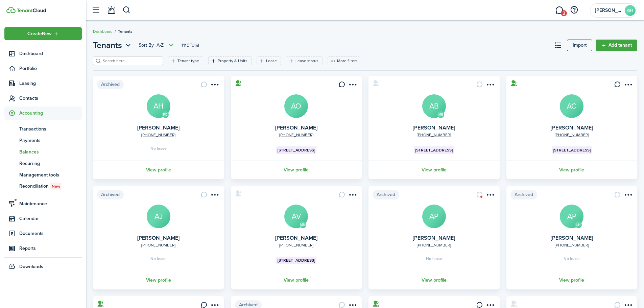
click at [30, 153] on span "Balances" at bounding box center [50, 151] width 63 height 7
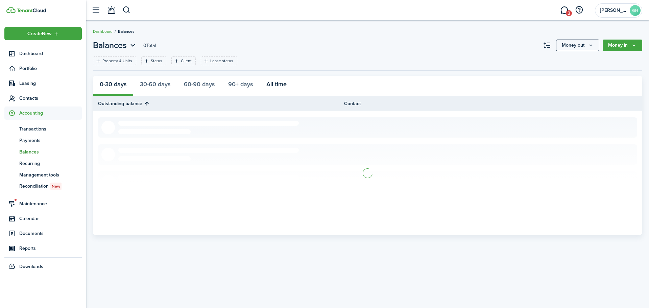
click at [282, 82] on button "All time" at bounding box center [277, 86] width 34 height 20
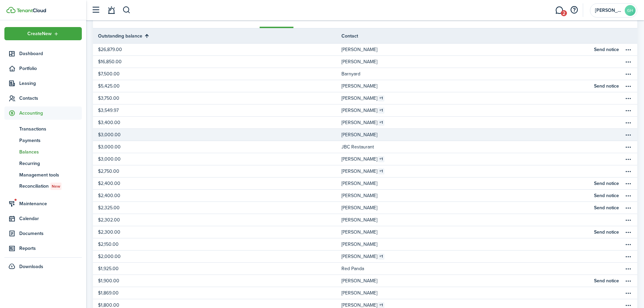
scroll to position [209, 0]
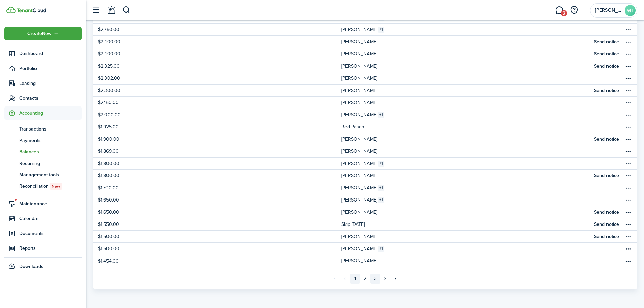
click at [377, 276] on link "3" at bounding box center [375, 278] width 10 height 10
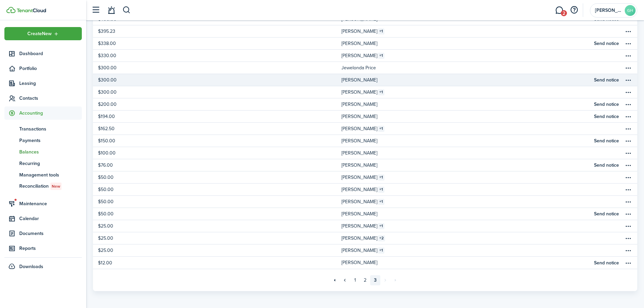
scroll to position [161, 0]
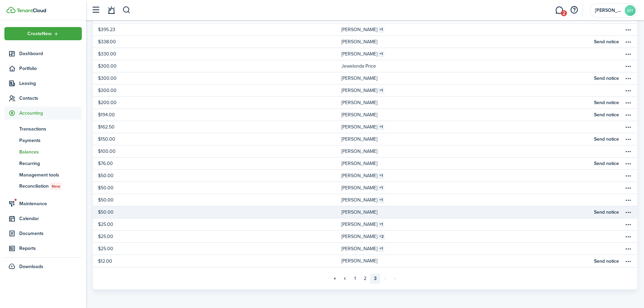
click at [390, 214] on link "[PERSON_NAME]" at bounding box center [465, 212] width 248 height 12
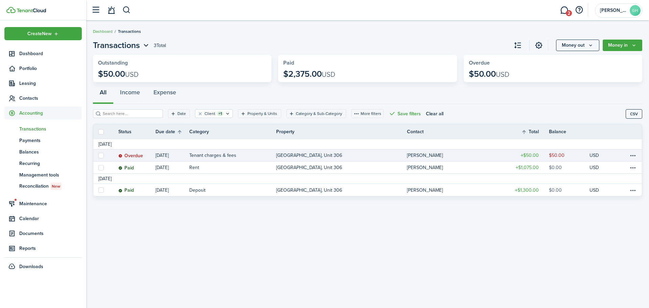
click at [366, 156] on link "[GEOGRAPHIC_DATA], Unit 306" at bounding box center [341, 155] width 130 height 12
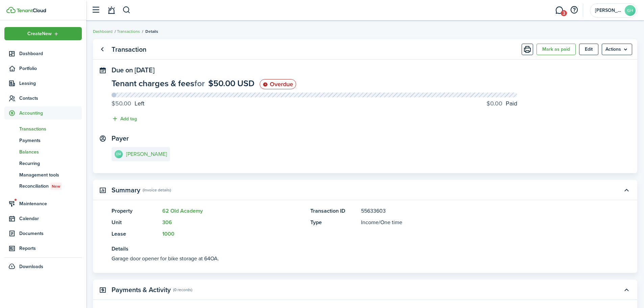
click at [28, 152] on span "Balances" at bounding box center [50, 151] width 63 height 7
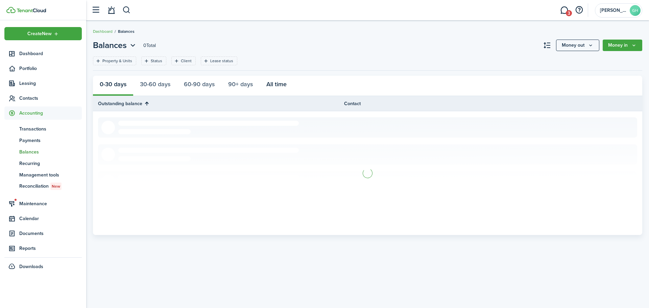
click at [287, 86] on button "All time" at bounding box center [277, 86] width 34 height 20
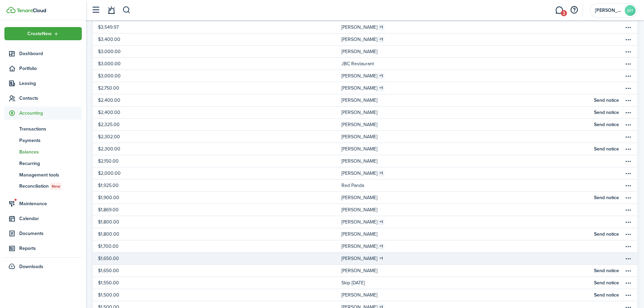
scroll to position [209, 0]
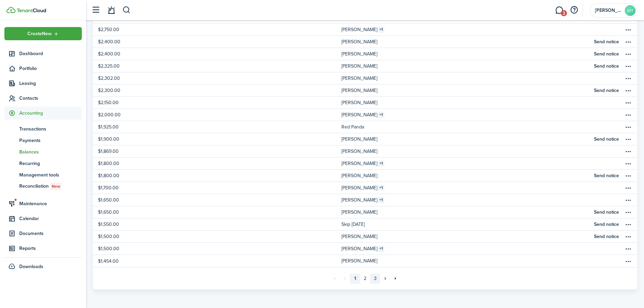
click at [376, 277] on link "3" at bounding box center [375, 278] width 10 height 10
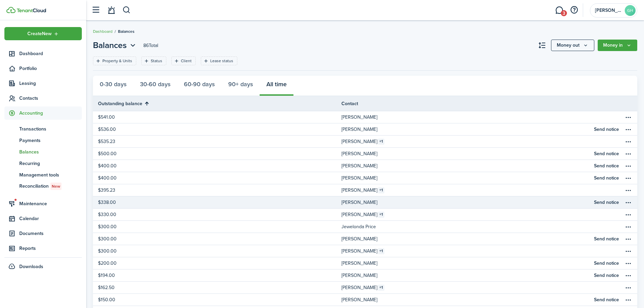
scroll to position [161, 0]
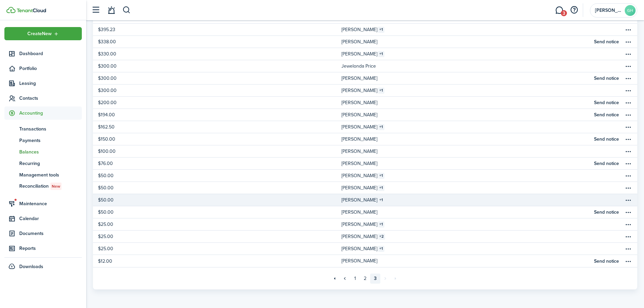
click at [353, 202] on table-info-title "[PERSON_NAME]" at bounding box center [359, 199] width 36 height 7
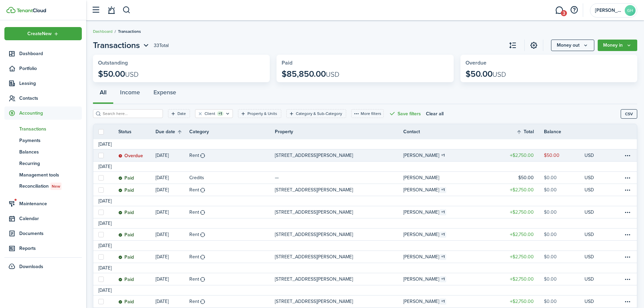
click at [331, 158] on link "[STREET_ADDRESS][PERSON_NAME]" at bounding box center [339, 155] width 128 height 12
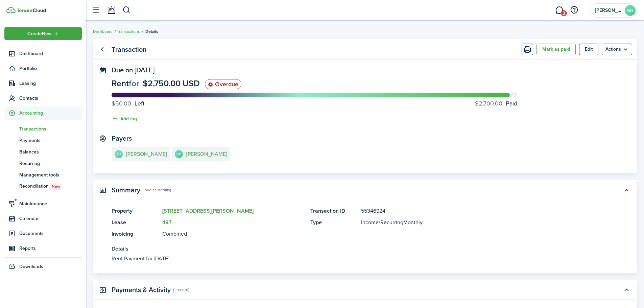
click at [157, 156] on e-details-info-title "[PERSON_NAME]" at bounding box center [146, 154] width 41 height 6
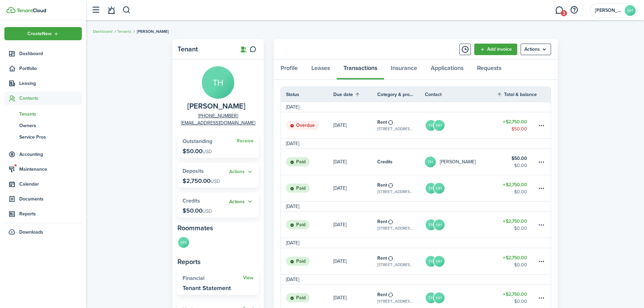
click at [242, 202] on button "Actions" at bounding box center [241, 202] width 24 height 8
click at [220, 226] on link "Apply" at bounding box center [223, 226] width 59 height 11
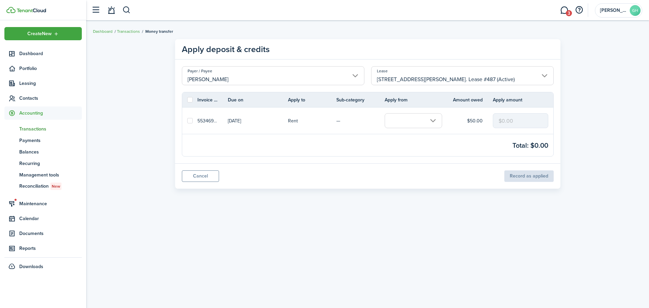
click at [192, 119] on label at bounding box center [189, 120] width 5 height 5
click at [187, 121] on input "checkbox" at bounding box center [187, 121] width 0 height 0
checkbox input "true"
click at [425, 119] on input "text" at bounding box center [413, 120] width 57 height 15
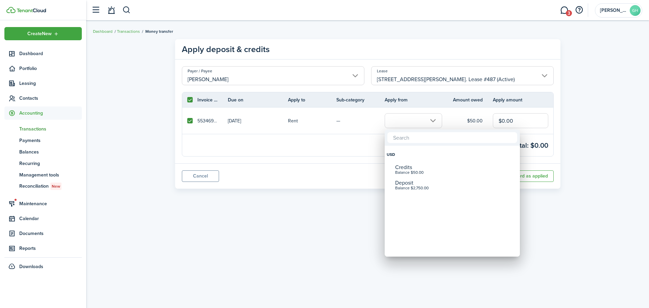
click at [406, 165] on div "Credits" at bounding box center [455, 167] width 120 height 6
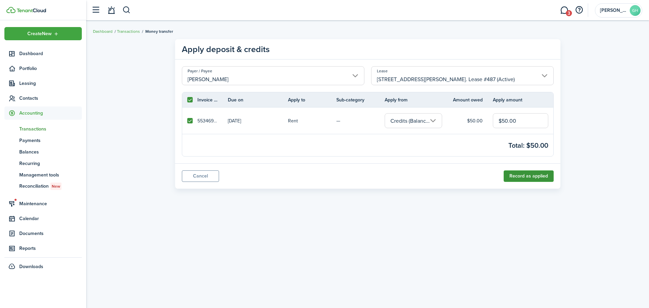
click at [525, 175] on button "Record as applied" at bounding box center [529, 175] width 50 height 11
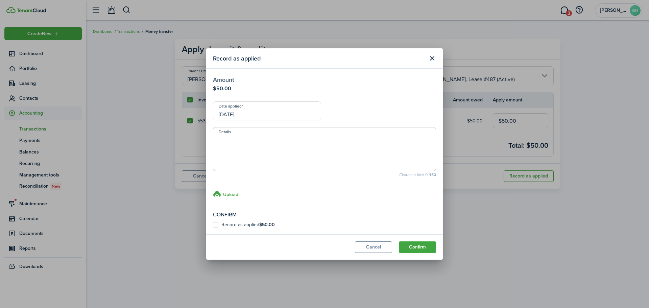
click at [255, 222] on label "Record as applied $50.00" at bounding box center [244, 224] width 62 height 5
click at [213, 225] on input "Record as applied $50.00" at bounding box center [213, 225] width 0 height 0
checkbox input "true"
click at [262, 106] on input "[DATE]" at bounding box center [267, 110] width 108 height 19
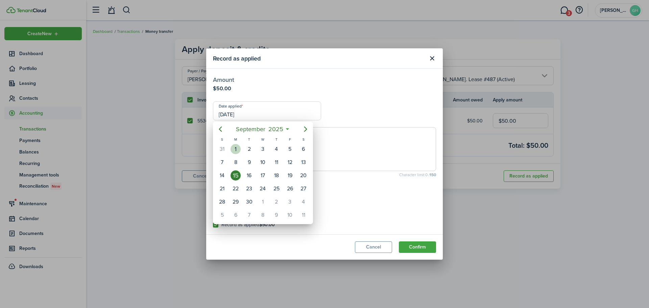
drag, startPoint x: 236, startPoint y: 147, endPoint x: 312, endPoint y: 171, distance: 80.1
click at [236, 147] on div "1" at bounding box center [235, 149] width 10 height 10
type input "[DATE]"
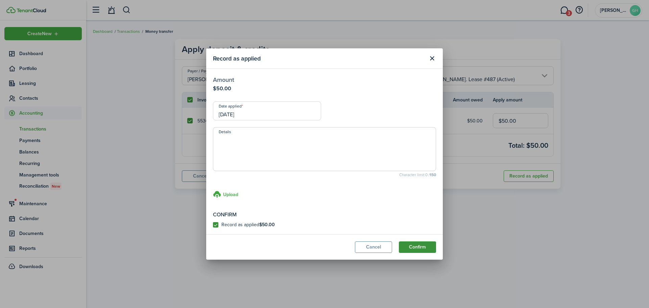
click at [421, 245] on button "Confirm" at bounding box center [417, 246] width 37 height 11
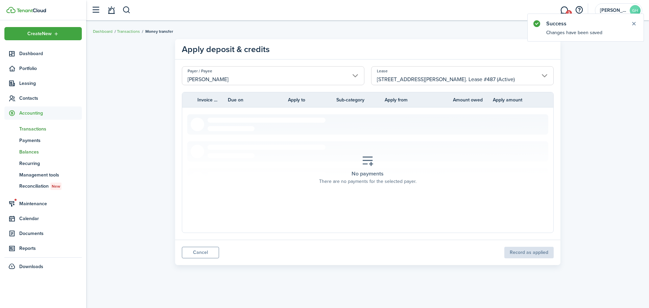
click at [28, 152] on span "Balances" at bounding box center [50, 151] width 63 height 7
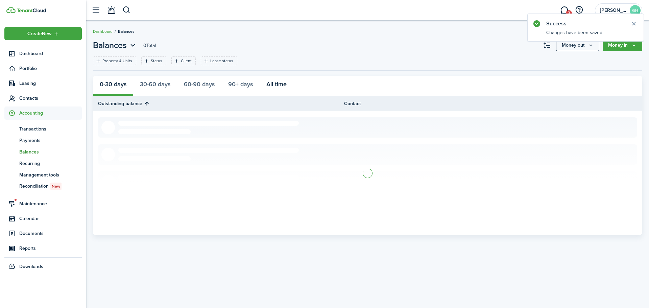
click at [276, 90] on button "All time" at bounding box center [277, 86] width 34 height 20
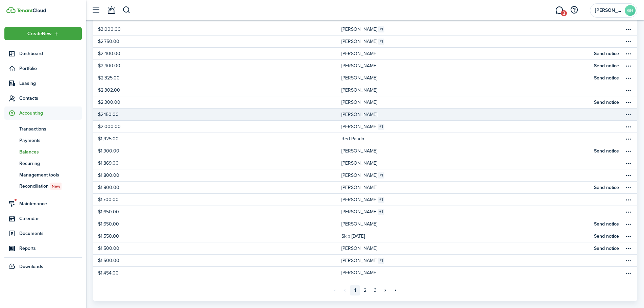
scroll to position [209, 0]
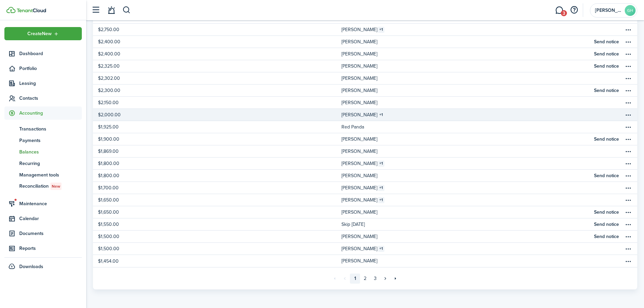
click at [351, 116] on table-info-title "[PERSON_NAME]" at bounding box center [359, 114] width 36 height 7
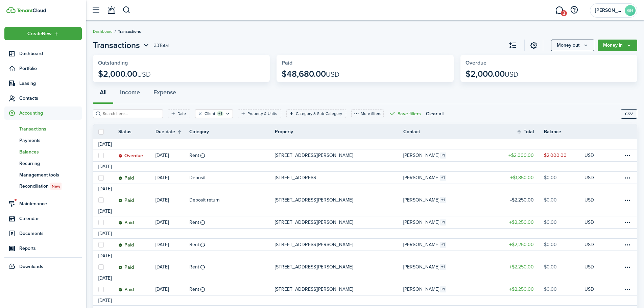
click at [28, 148] on link "bn Balances" at bounding box center [42, 151] width 77 height 11
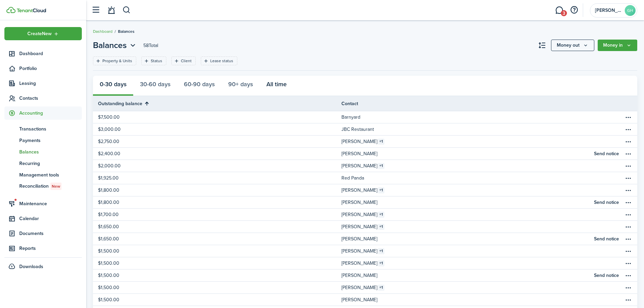
click at [276, 84] on button "All time" at bounding box center [277, 86] width 34 height 20
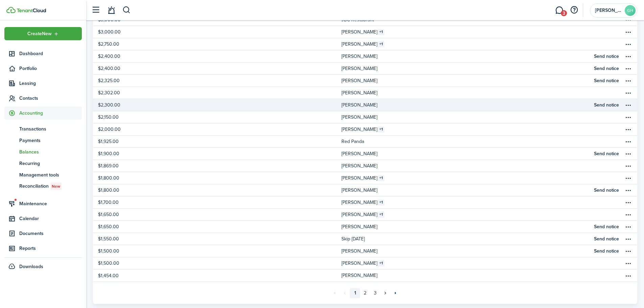
scroll to position [209, 0]
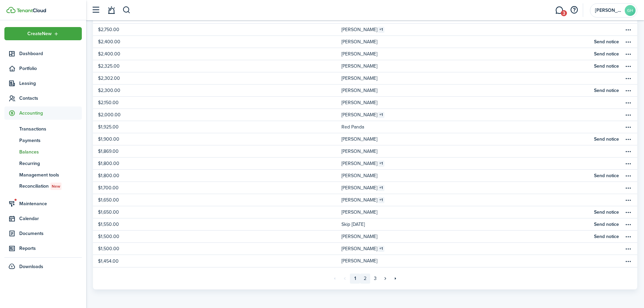
click at [368, 280] on link "2" at bounding box center [365, 278] width 10 height 10
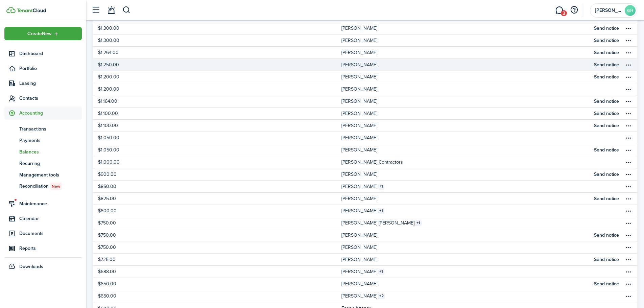
scroll to position [209, 0]
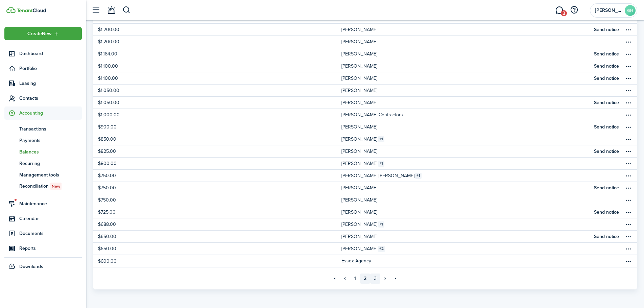
click at [371, 279] on link "3" at bounding box center [375, 278] width 10 height 10
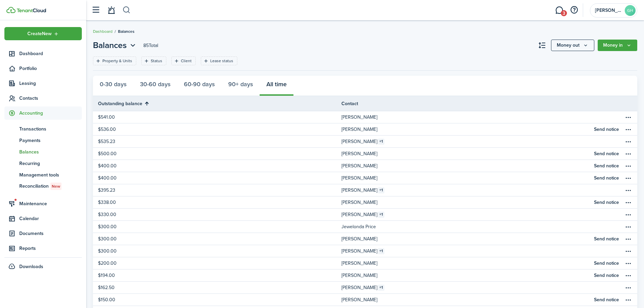
click at [126, 10] on button "button" at bounding box center [126, 9] width 8 height 11
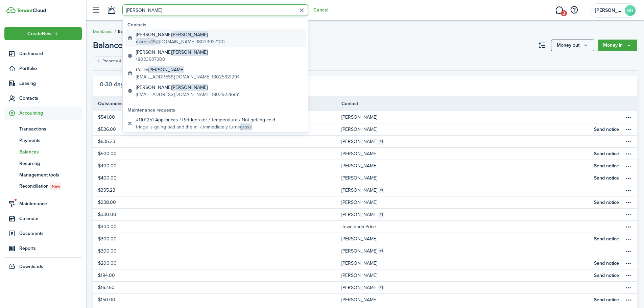
type input "[PERSON_NAME]"
click at [151, 37] on global-search-item-title "[PERSON_NAME]" at bounding box center [180, 34] width 89 height 7
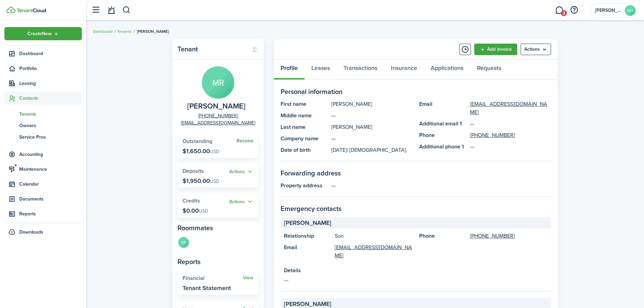
click at [245, 139] on link "Receive" at bounding box center [245, 140] width 17 height 5
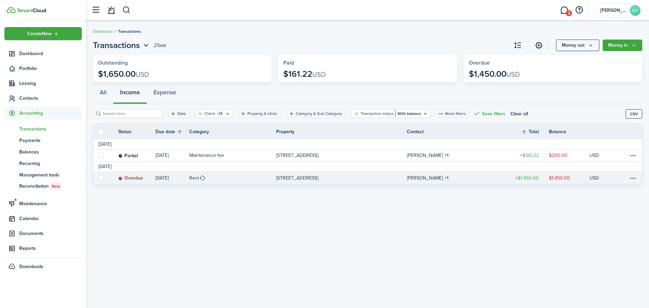
click at [384, 176] on link "[STREET_ADDRESS]" at bounding box center [341, 178] width 130 height 12
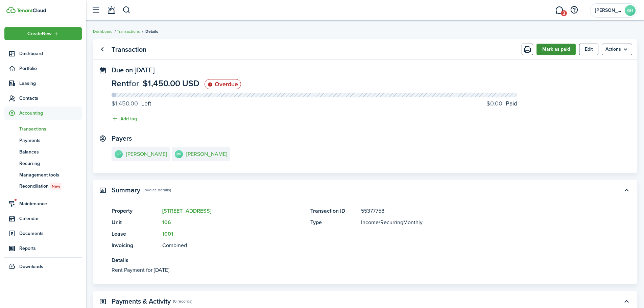
click at [562, 49] on button "Mark as paid" at bounding box center [555, 49] width 39 height 11
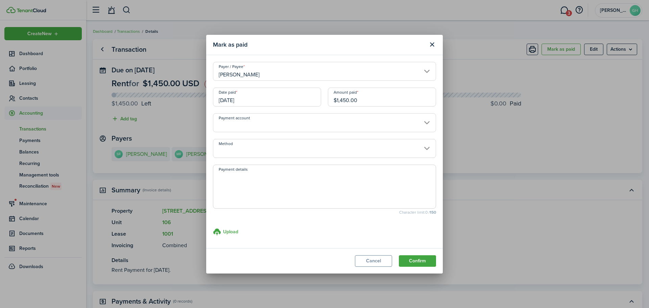
click at [275, 150] on input "Method" at bounding box center [324, 148] width 223 height 19
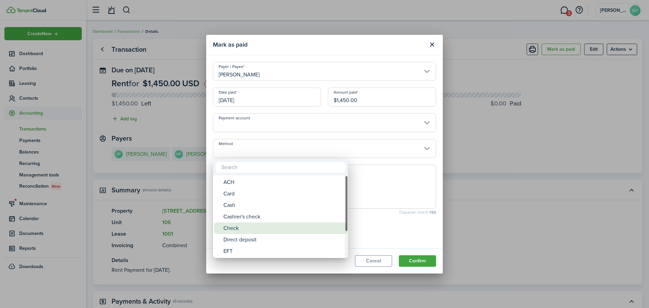
click at [232, 228] on div "Check" at bounding box center [283, 227] width 120 height 11
type input "Check"
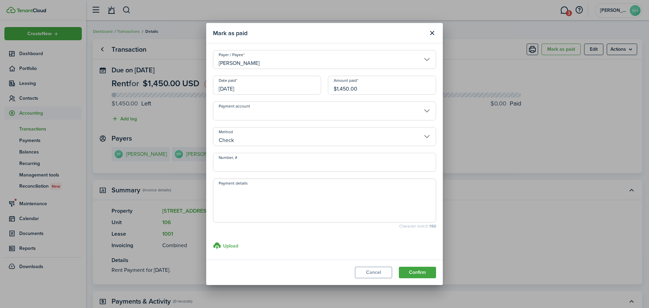
click at [245, 169] on input "Number, #" at bounding box center [324, 162] width 223 height 19
type input "3"
click at [251, 90] on input "[DATE]" at bounding box center [267, 85] width 108 height 19
type input "9225"
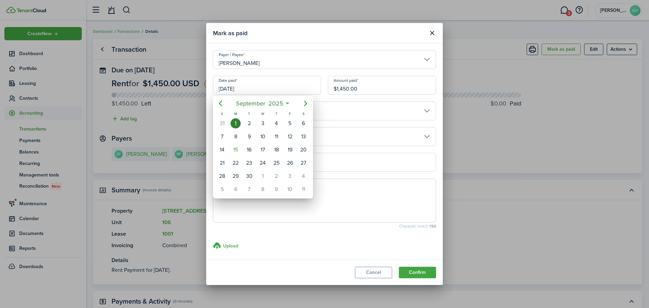
click at [236, 121] on div "1" at bounding box center [235, 123] width 10 height 10
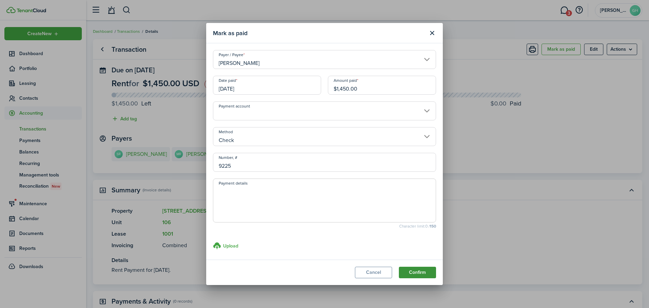
click at [416, 270] on button "Confirm" at bounding box center [417, 272] width 37 height 11
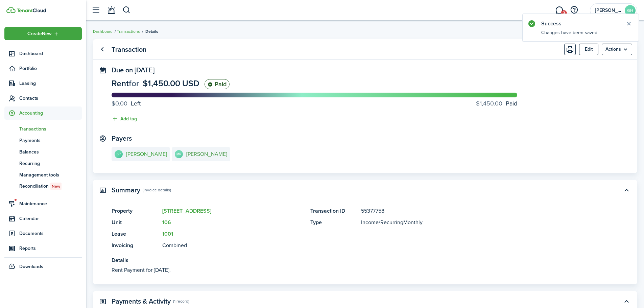
click at [192, 151] on e-details-info-title "[PERSON_NAME]" at bounding box center [206, 154] width 41 height 6
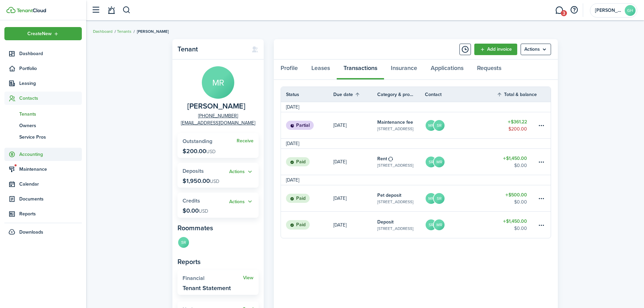
click at [31, 155] on span "Accounting" at bounding box center [50, 154] width 63 height 7
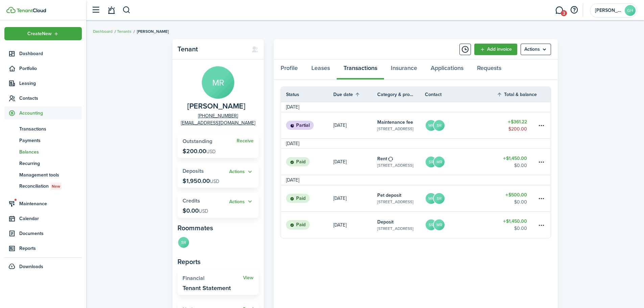
click at [30, 151] on span "Balances" at bounding box center [50, 151] width 63 height 7
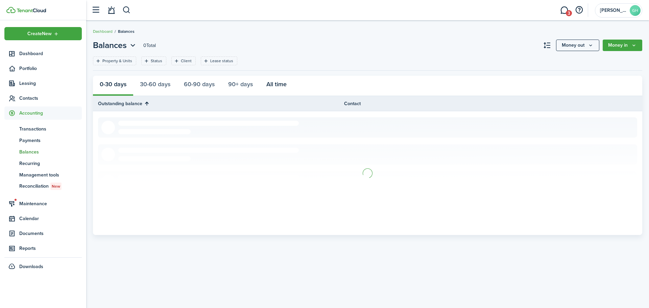
click at [276, 89] on button "All time" at bounding box center [277, 86] width 34 height 20
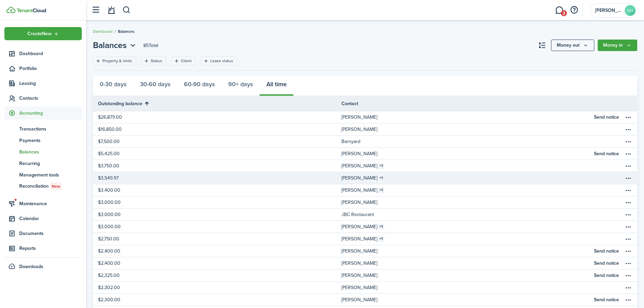
scroll to position [209, 0]
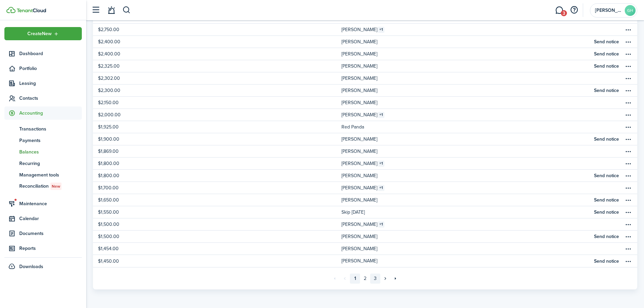
click at [374, 280] on link "3" at bounding box center [375, 278] width 10 height 10
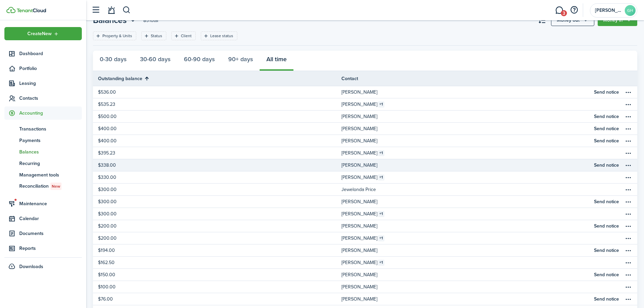
scroll to position [13, 0]
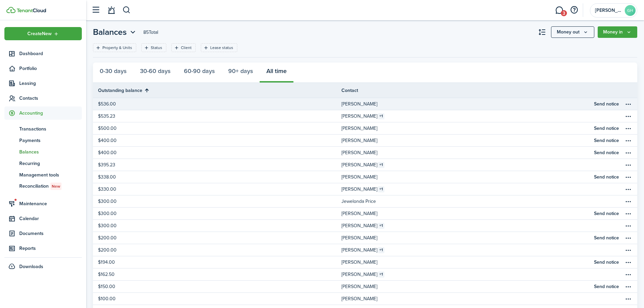
click at [378, 105] on link "[PERSON_NAME]" at bounding box center [465, 104] width 248 height 12
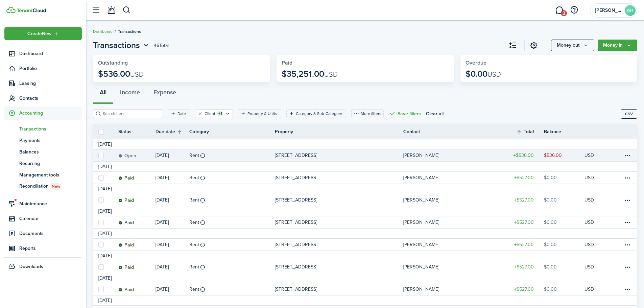
click at [227, 154] on link "Rent" at bounding box center [232, 155] width 86 height 12
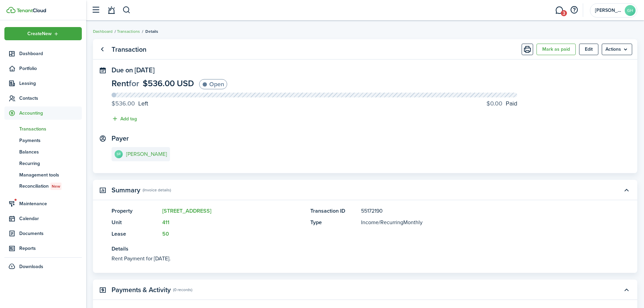
drag, startPoint x: 550, startPoint y: 47, endPoint x: 533, endPoint y: 52, distance: 17.1
click at [550, 47] on button "Mark as paid" at bounding box center [555, 49] width 39 height 11
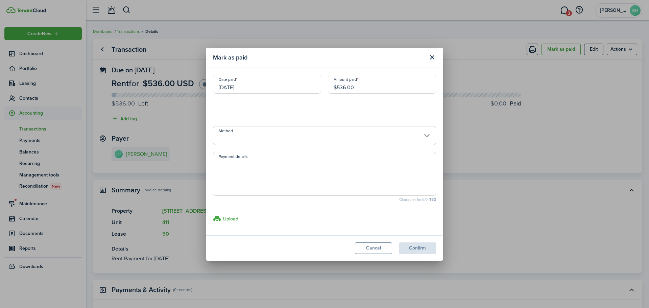
click at [250, 133] on div "Mark as paid Date paid [DATE] Amount paid $536.00 Method Payment details Charac…" at bounding box center [324, 154] width 649 height 308
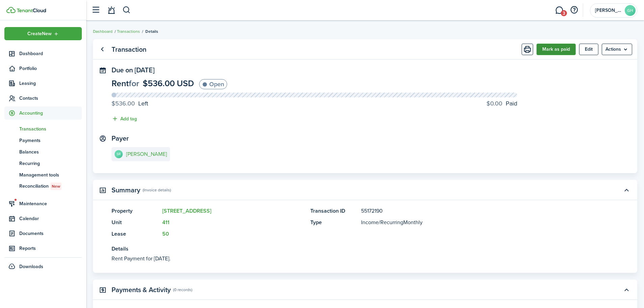
click at [568, 52] on button "Mark as paid" at bounding box center [555, 49] width 39 height 11
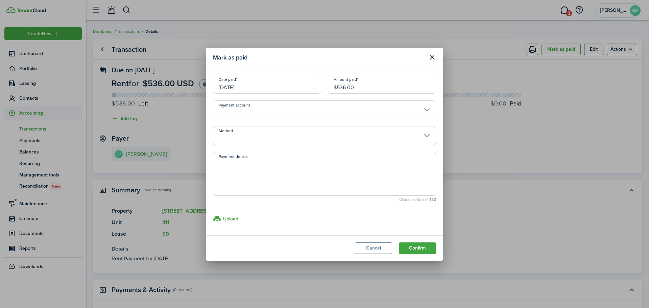
click at [255, 132] on input "Method" at bounding box center [324, 135] width 223 height 19
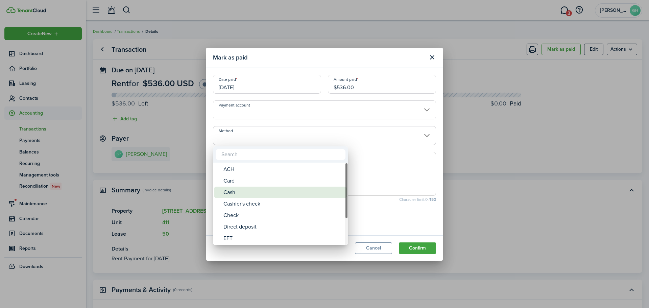
click at [235, 195] on div "Cash" at bounding box center [283, 192] width 120 height 11
type input "Cash"
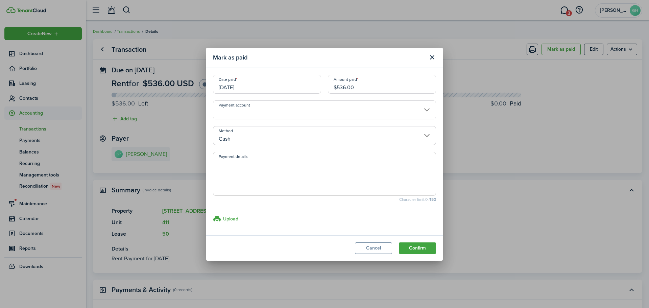
click at [257, 78] on input "[DATE]" at bounding box center [267, 84] width 108 height 19
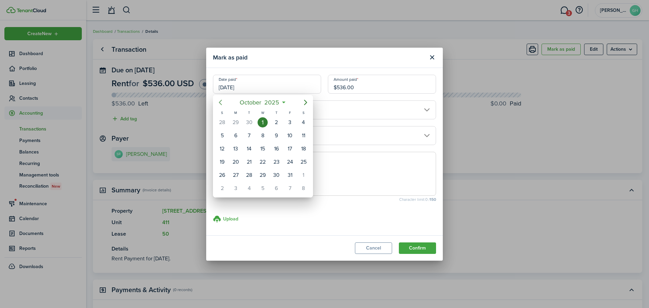
click at [222, 102] on icon "Previous page" at bounding box center [220, 102] width 8 height 8
click at [289, 164] on div "26" at bounding box center [290, 162] width 10 height 10
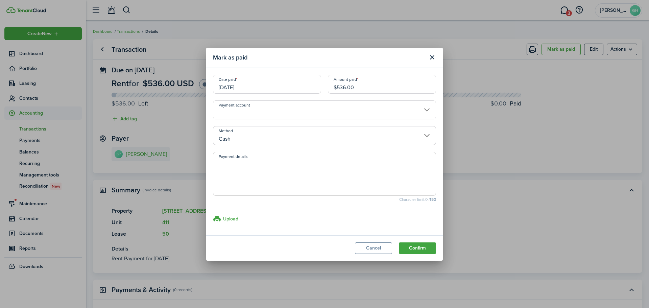
click at [248, 83] on input "[DATE]" at bounding box center [267, 84] width 108 height 19
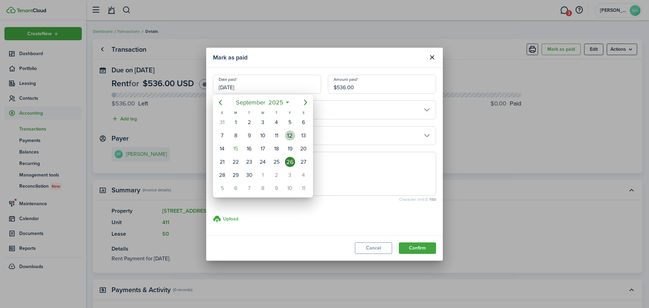
click at [292, 135] on div "12" at bounding box center [290, 135] width 10 height 10
type input "[DATE]"
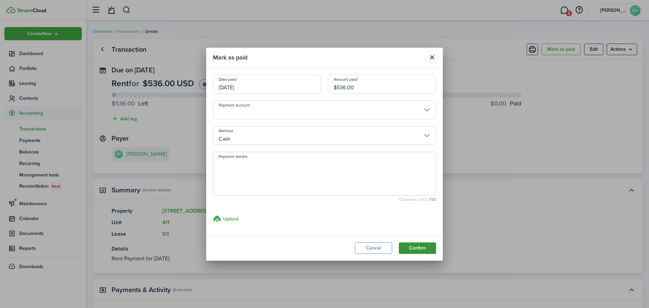
click at [429, 249] on button "Confirm" at bounding box center [417, 247] width 37 height 11
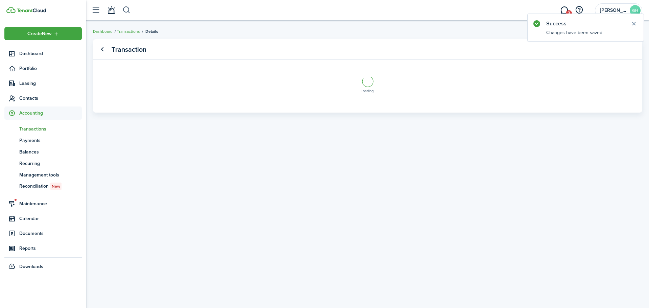
click at [127, 8] on button "button" at bounding box center [126, 9] width 8 height 11
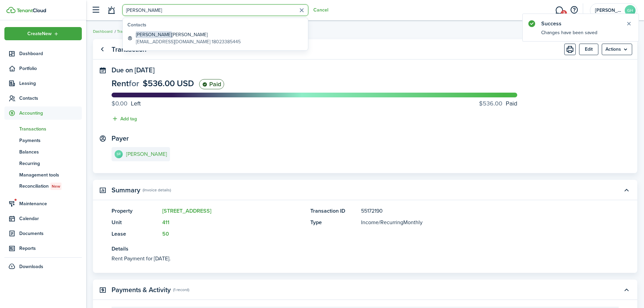
type input "[PERSON_NAME]"
drag, startPoint x: 170, startPoint y: 39, endPoint x: 169, endPoint y: 35, distance: 3.9
click at [169, 35] on global-search-item-title "[PERSON_NAME]" at bounding box center [188, 34] width 105 height 7
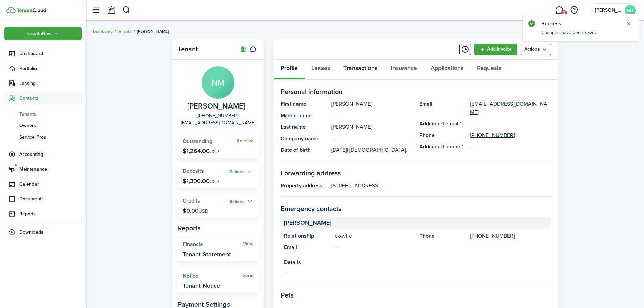
click at [355, 70] on link "Transactions" at bounding box center [360, 69] width 47 height 20
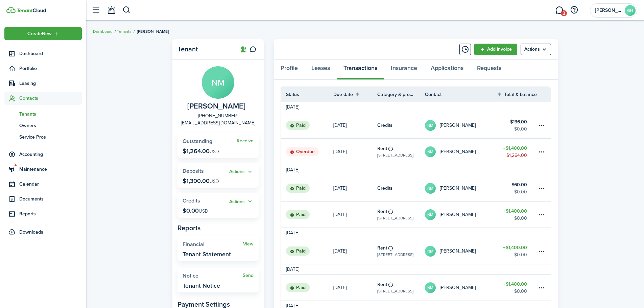
click at [494, 149] on link "NM [PERSON_NAME]" at bounding box center [461, 152] width 72 height 26
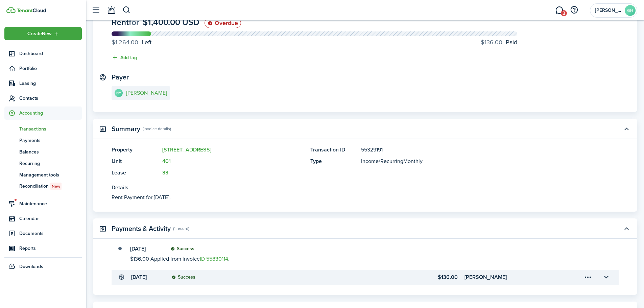
scroll to position [108, 0]
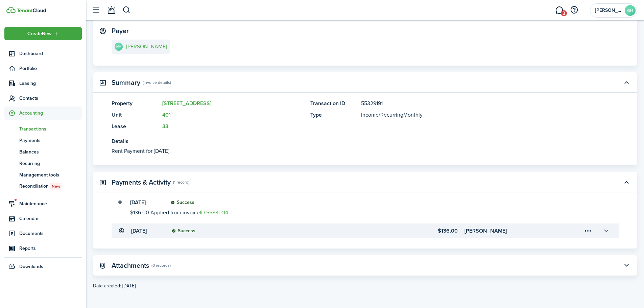
click at [608, 230] on button "button" at bounding box center [605, 230] width 11 height 11
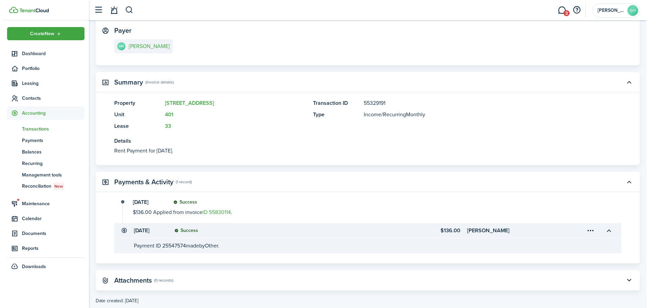
scroll to position [123, 0]
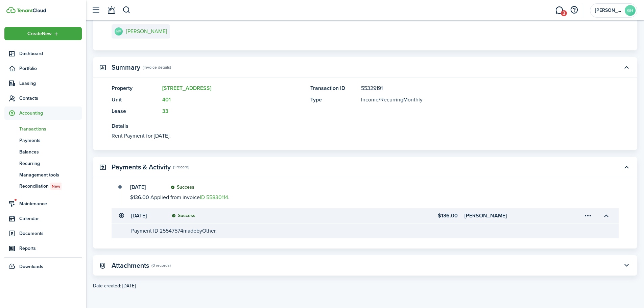
drag, startPoint x: 584, startPoint y: 221, endPoint x: 590, endPoint y: 218, distance: 6.5
click at [586, 220] on menu-trigger-card "Open menu" at bounding box center [587, 215] width 11 height 11
click at [554, 254] on button "Delete" at bounding box center [563, 253] width 59 height 11
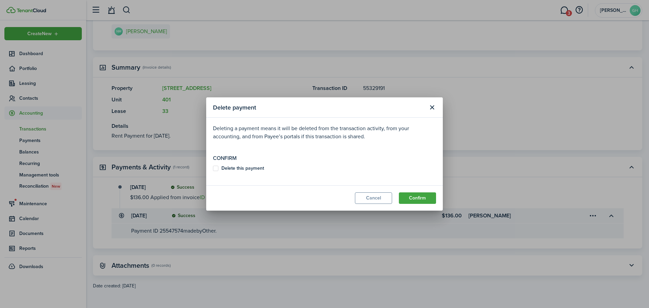
drag, startPoint x: 253, startPoint y: 170, endPoint x: 285, endPoint y: 175, distance: 32.0
click at [254, 170] on b "Delete this payment" at bounding box center [242, 168] width 43 height 7
click at [213, 169] on input "Delete this payment" at bounding box center [213, 168] width 0 height 0
checkbox input "true"
click at [422, 199] on button "Confirm" at bounding box center [417, 197] width 37 height 11
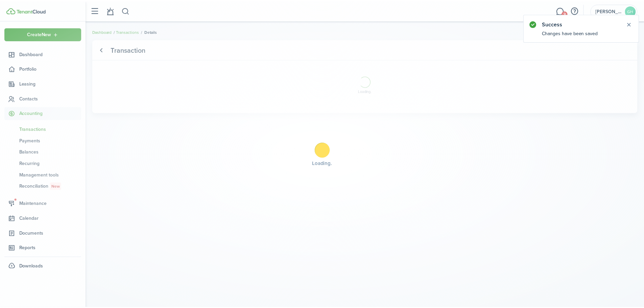
scroll to position [0, 0]
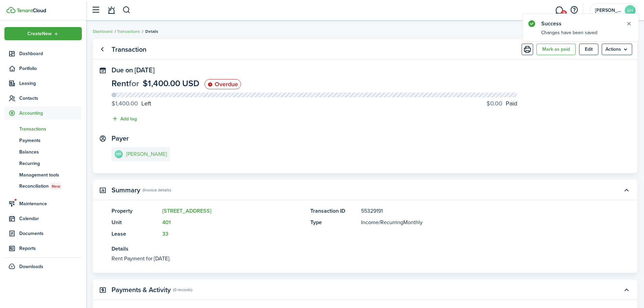
click at [157, 150] on link "NM [PERSON_NAME]" at bounding box center [141, 154] width 58 height 14
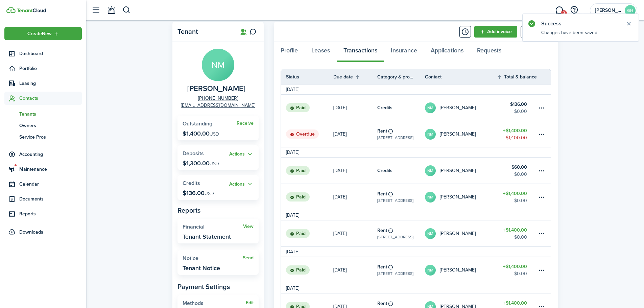
scroll to position [34, 0]
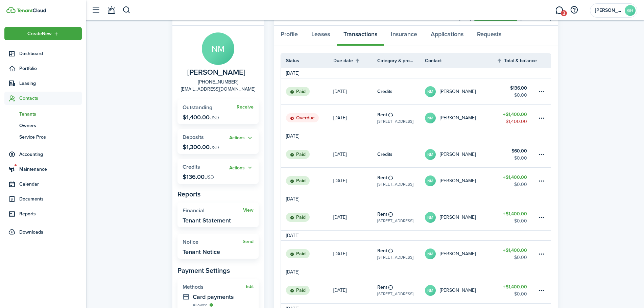
click at [488, 179] on link "NM [PERSON_NAME]" at bounding box center [461, 181] width 72 height 26
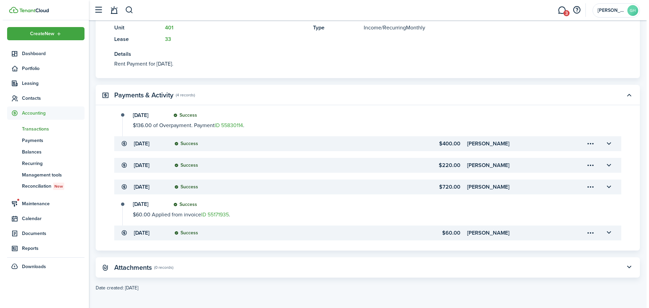
scroll to position [197, 0]
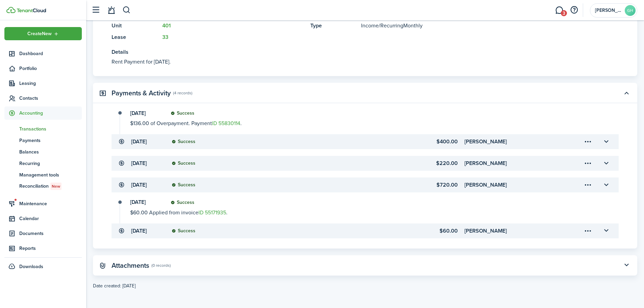
click at [589, 141] on menu-trigger-card "Open menu" at bounding box center [587, 141] width 11 height 11
click at [564, 180] on button "Delete" at bounding box center [563, 179] width 59 height 11
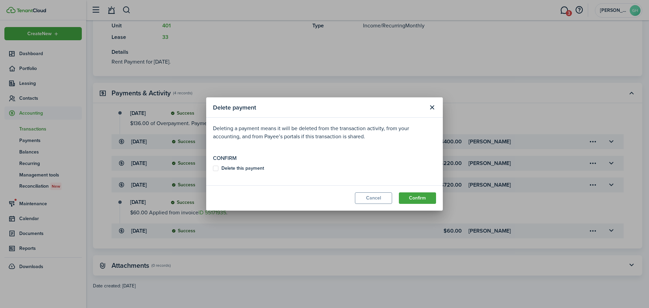
click at [258, 167] on b "Delete this payment" at bounding box center [242, 168] width 43 height 7
click at [213, 168] on input "Delete this payment" at bounding box center [213, 168] width 0 height 0
checkbox input "true"
click at [412, 197] on button "Confirm" at bounding box center [417, 197] width 37 height 11
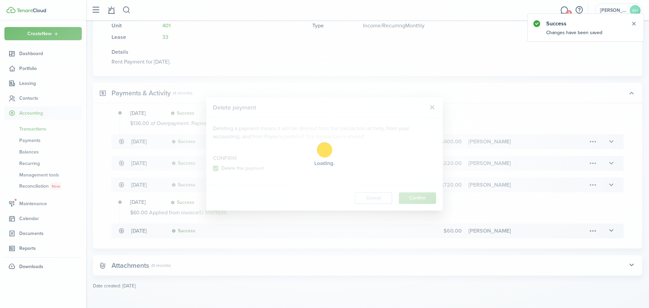
scroll to position [0, 0]
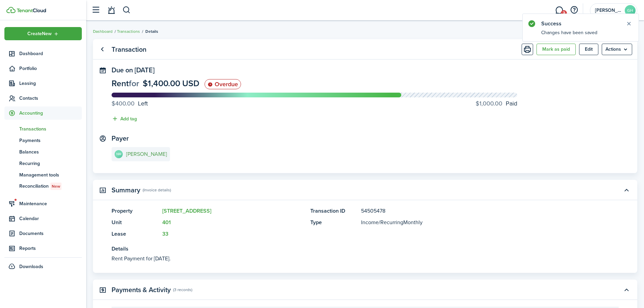
click at [156, 154] on e-details-info-title "[PERSON_NAME]" at bounding box center [146, 154] width 41 height 6
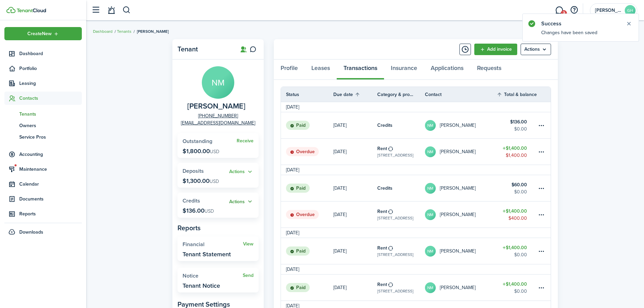
click at [242, 200] on button "Actions" at bounding box center [241, 202] width 24 height 8
click at [540, 124] on table-menu-btn-icon at bounding box center [541, 125] width 8 height 8
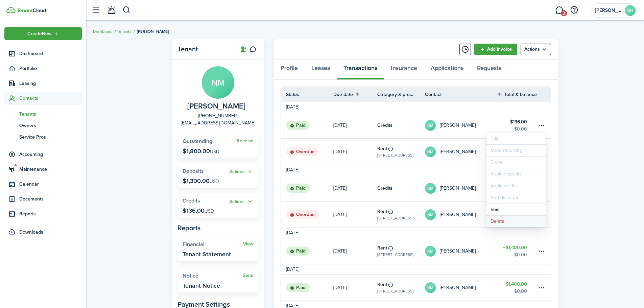
click at [494, 221] on button "Delete" at bounding box center [515, 221] width 59 height 11
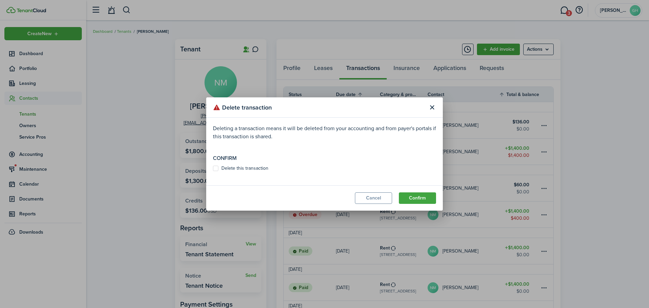
click at [223, 166] on label "Delete this transaction" at bounding box center [240, 168] width 55 height 5
click at [213, 168] on input "Delete this transaction" at bounding box center [213, 168] width 0 height 0
checkbox input "true"
